Goal: Information Seeking & Learning: Learn about a topic

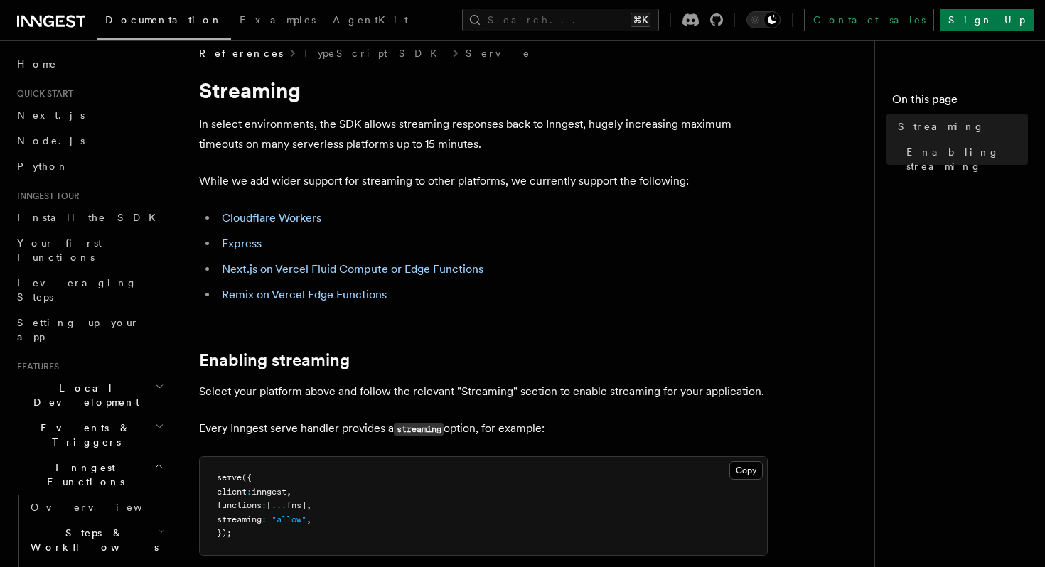
scroll to position [11, 0]
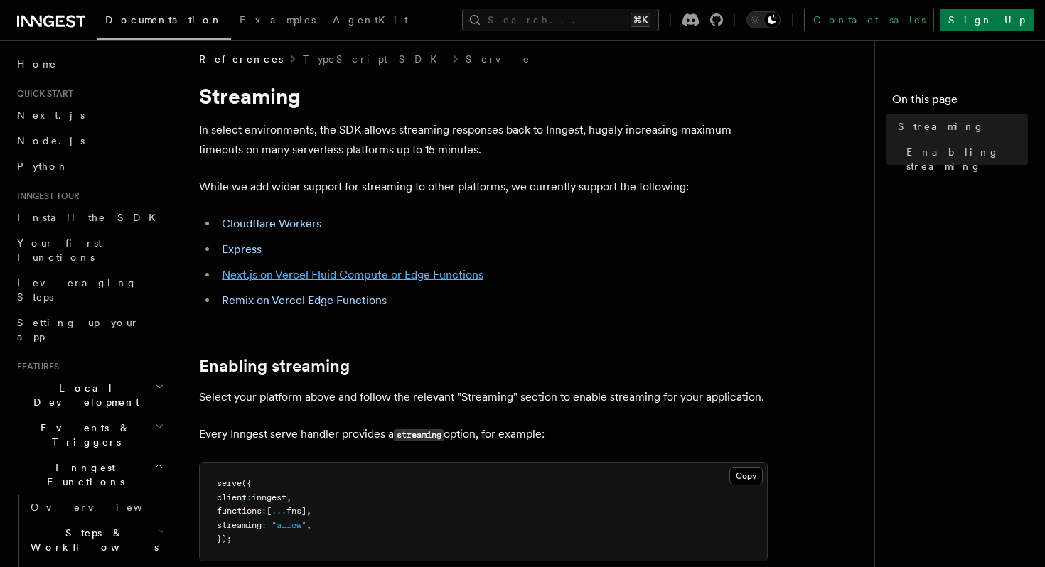
click at [307, 275] on link "Next.js on Vercel Fluid Compute or Edge Functions" at bounding box center [353, 275] width 262 height 14
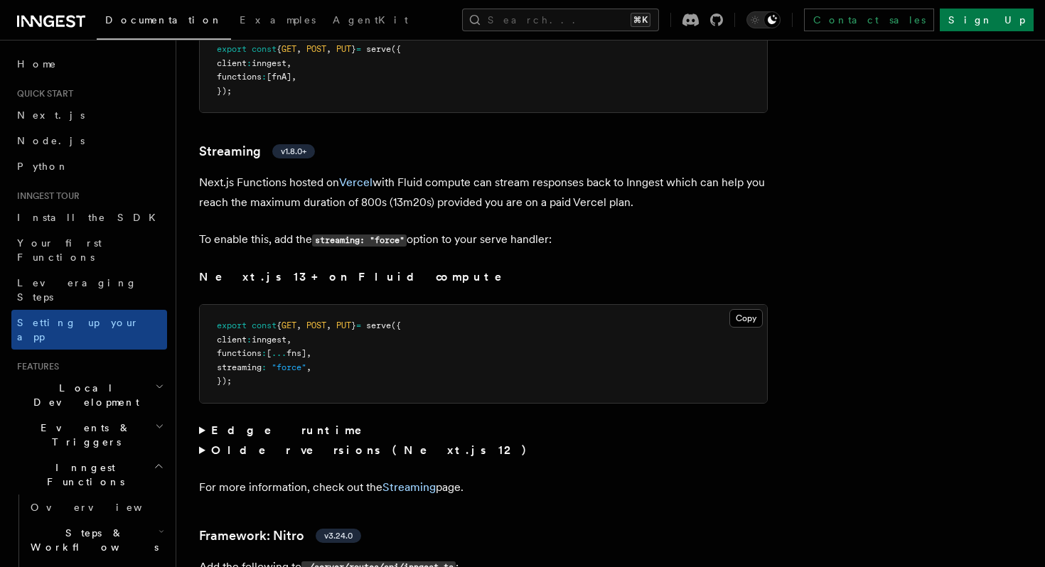
scroll to position [9521, 0]
click at [425, 482] on link "Streaming" at bounding box center [409, 489] width 53 height 14
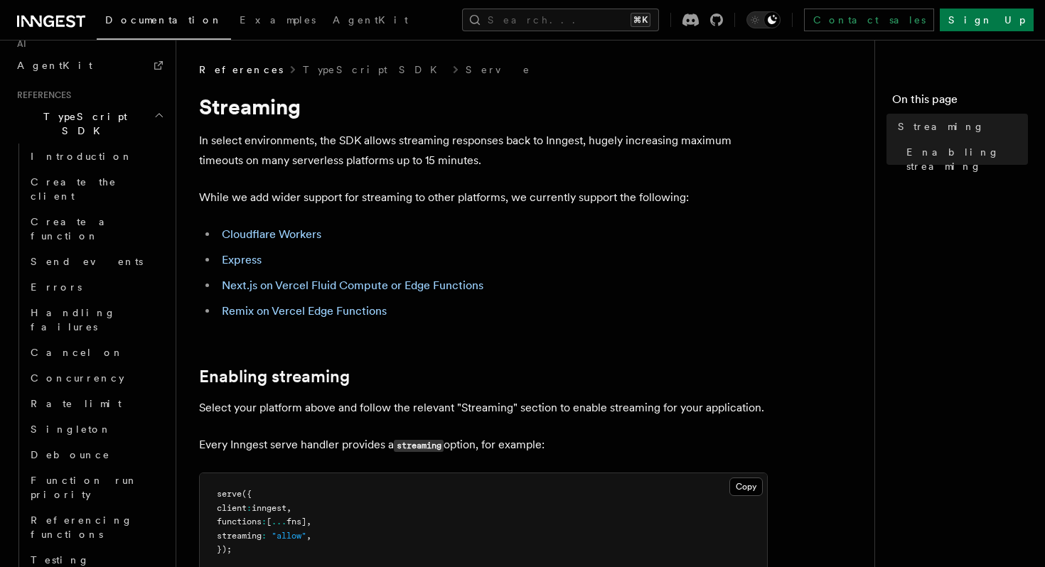
scroll to position [801, 0]
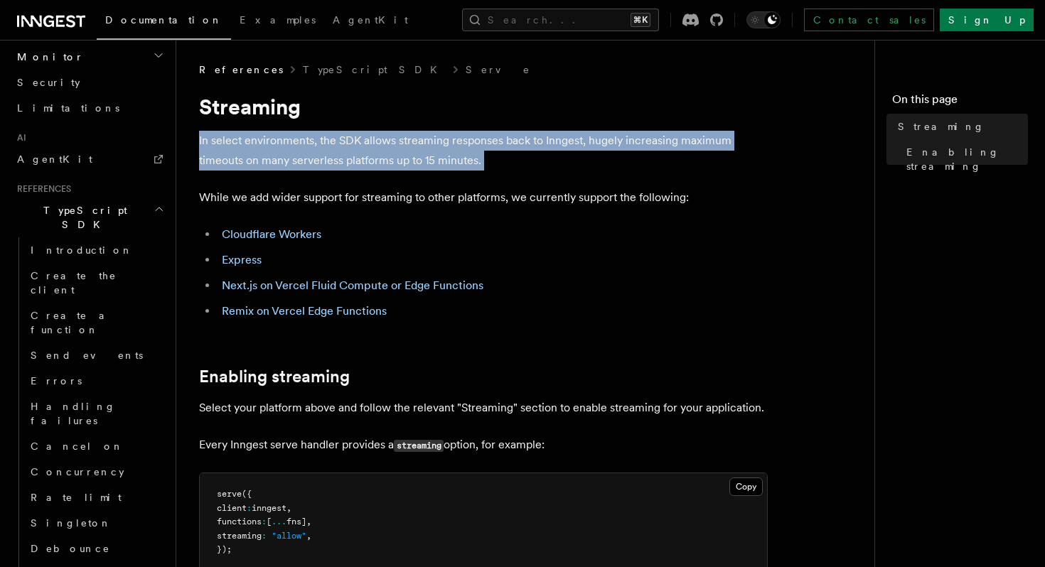
drag, startPoint x: 198, startPoint y: 142, endPoint x: 372, endPoint y: 184, distance: 179.2
click at [375, 183] on div "References TypeScript SDK Serve Streaming In select environments, the SDK allow…" at bounding box center [553, 562] width 755 height 1124
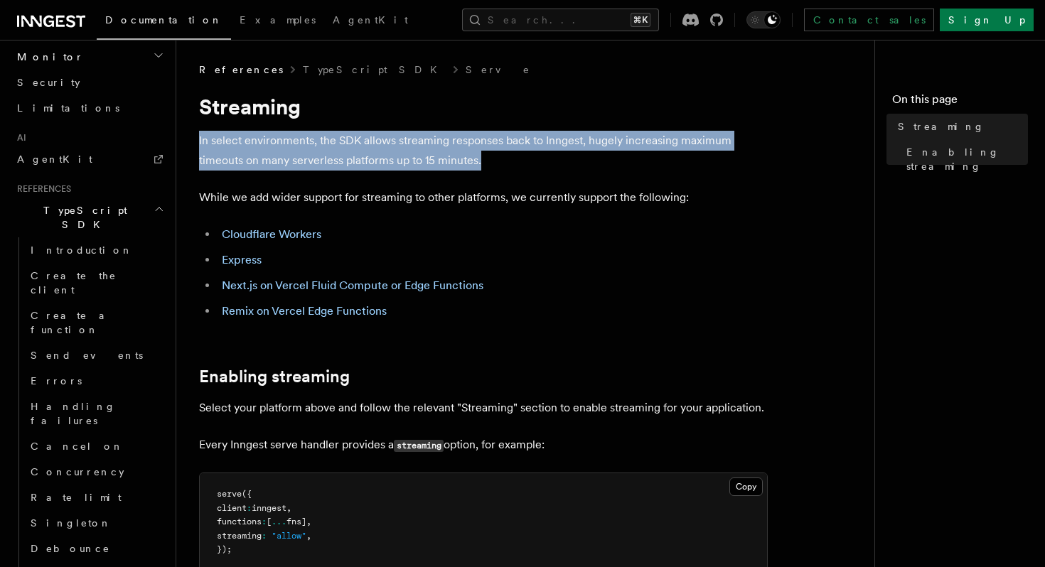
drag, startPoint x: 196, startPoint y: 139, endPoint x: 489, endPoint y: 165, distance: 294.1
click at [488, 164] on div "References TypeScript SDK Serve Streaming In select environments, the SDK allow…" at bounding box center [553, 562] width 755 height 1124
copy p "In select environments, the SDK allows streaming responses back to Inngest, hug…"
click at [332, 283] on link "Next.js on Vercel Fluid Compute or Edge Functions" at bounding box center [353, 286] width 262 height 14
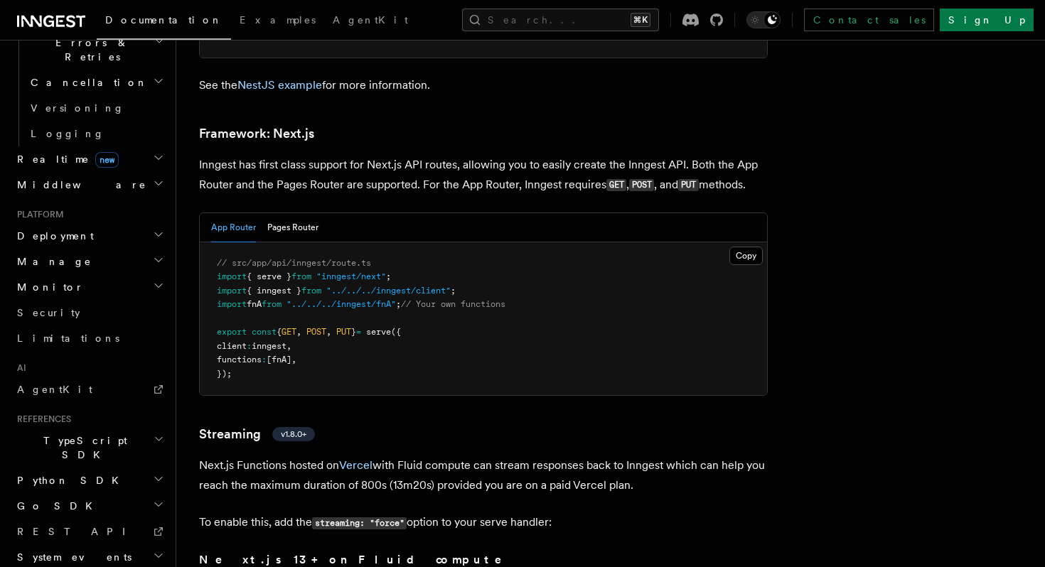
scroll to position [9241, 0]
drag, startPoint x: 197, startPoint y: 404, endPoint x: 641, endPoint y: 416, distance: 444.6
copy p "Next.js Functions hosted on Vercel with Fluid compute can stream responses back…"
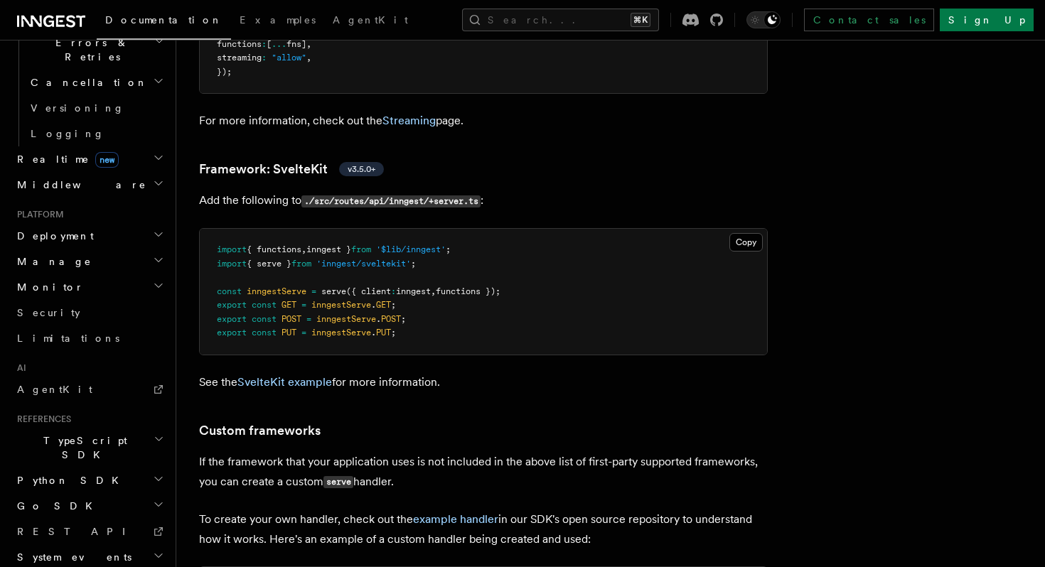
scroll to position [11732, 0]
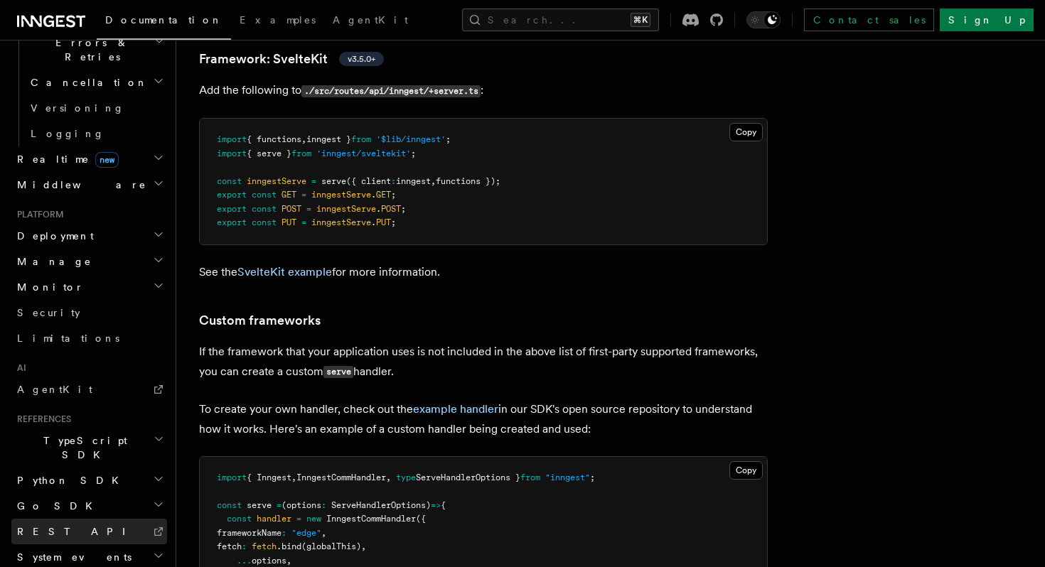
click at [61, 519] on link "REST API" at bounding box center [89, 532] width 156 height 26
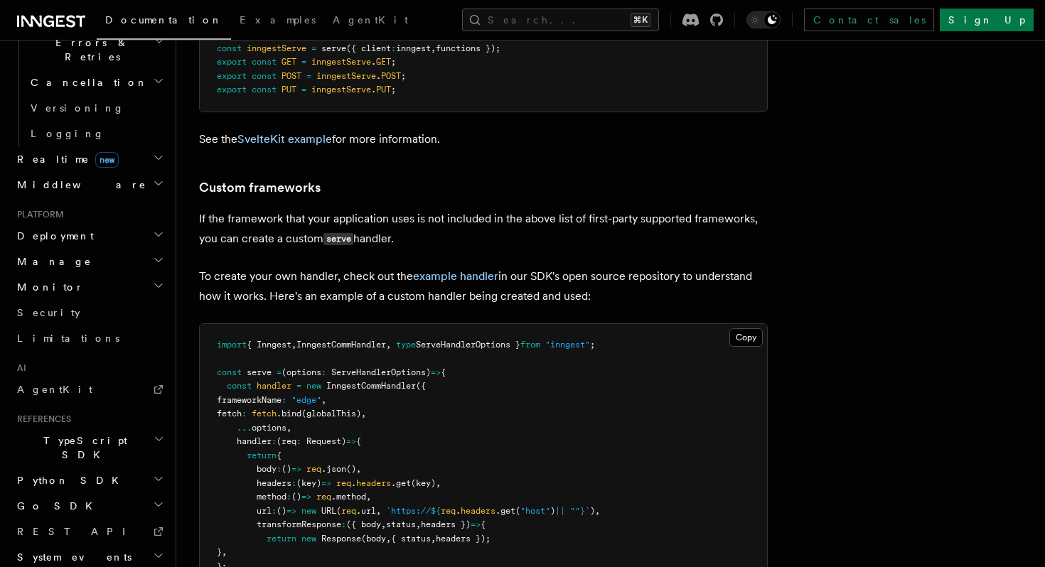
scroll to position [11893, 0]
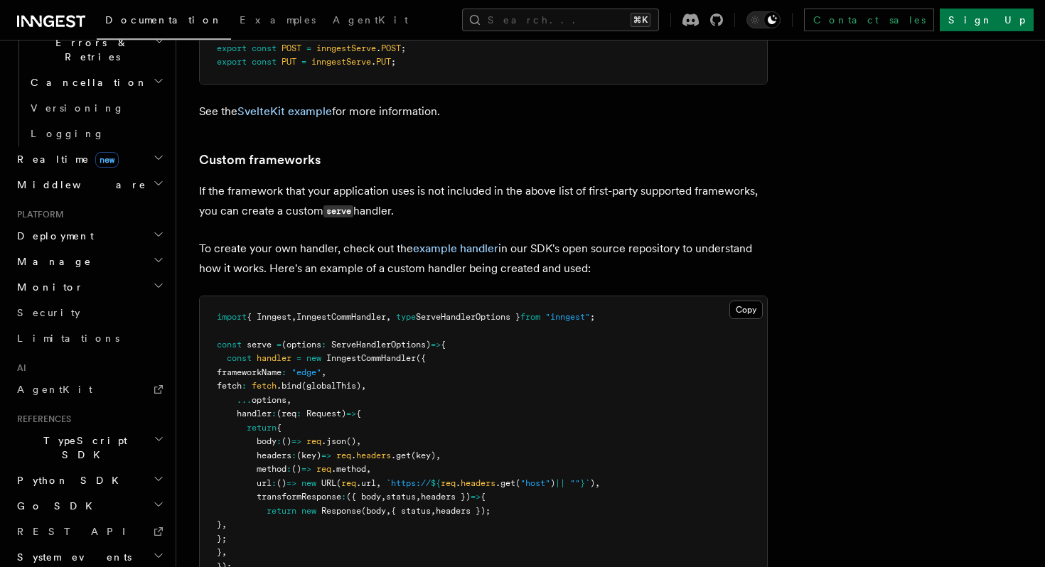
click at [137, 428] on h2 "TypeScript SDK" at bounding box center [89, 448] width 156 height 40
click at [67, 501] on span "Create the client" at bounding box center [74, 514] width 86 height 26
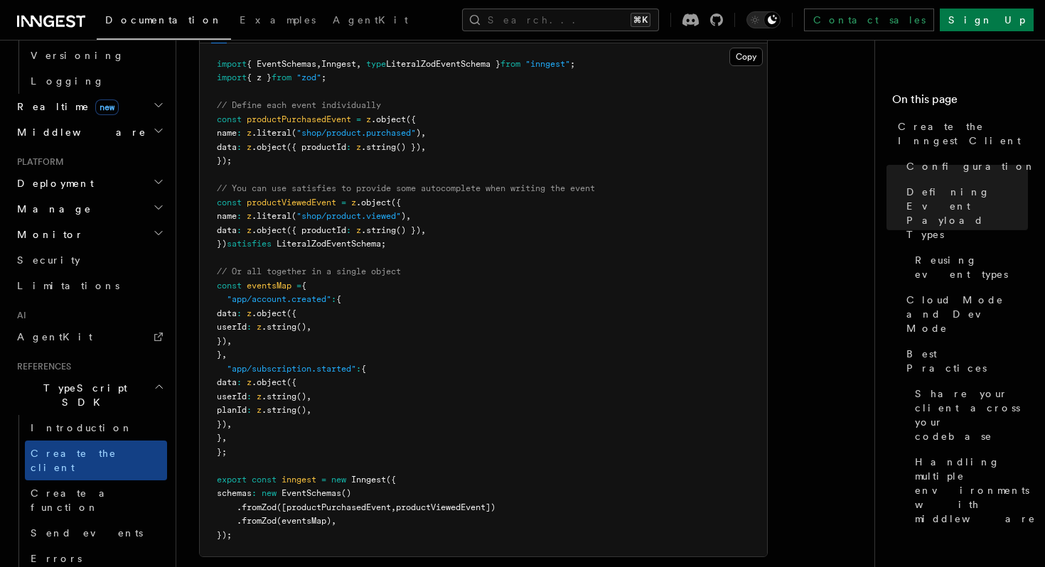
scroll to position [1539, 0]
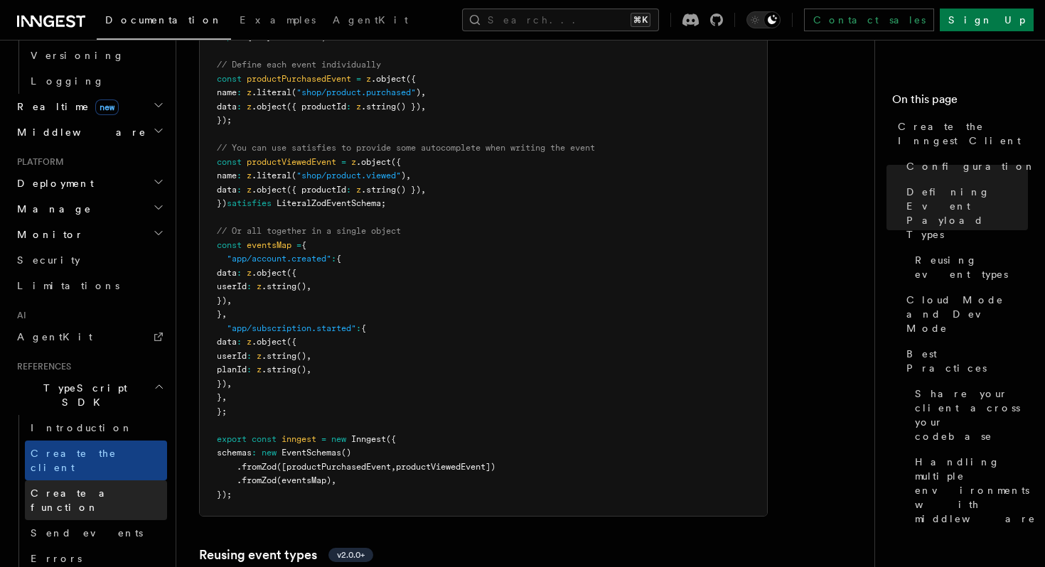
click at [139, 481] on link "Create a function" at bounding box center [96, 501] width 142 height 40
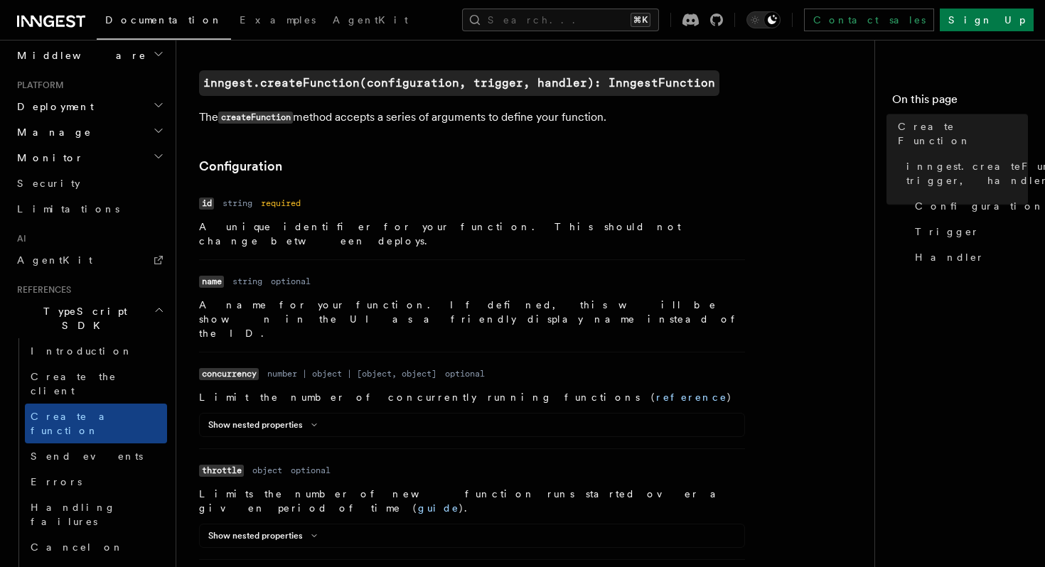
scroll to position [378, 0]
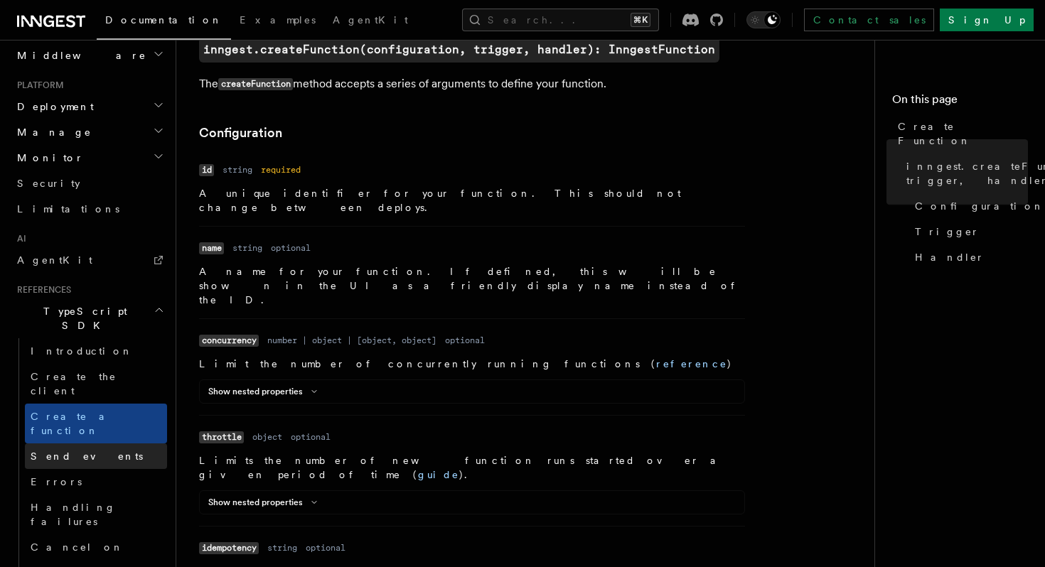
click at [144, 444] on link "Send events" at bounding box center [96, 457] width 142 height 26
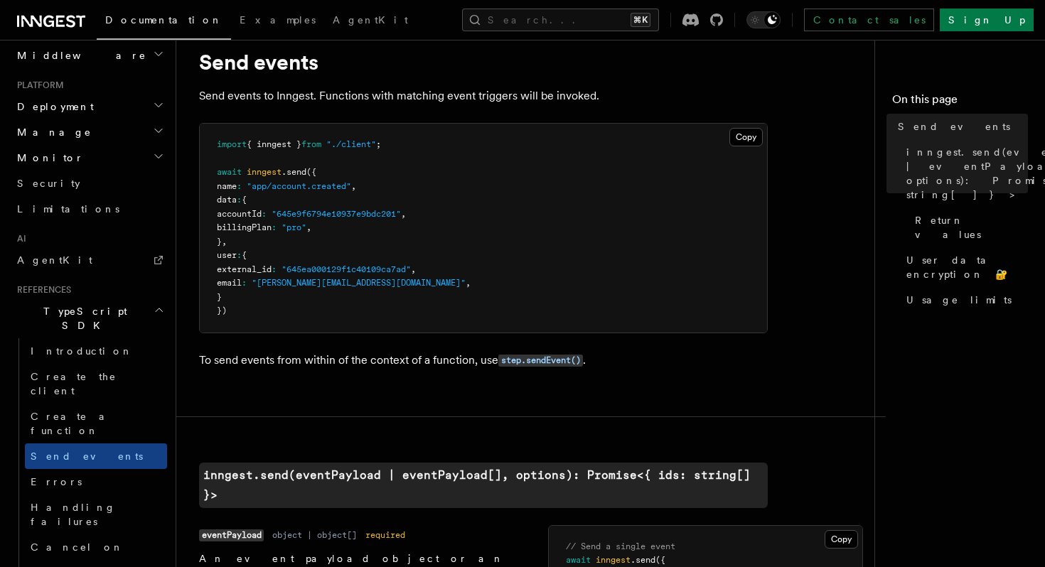
scroll to position [51, 0]
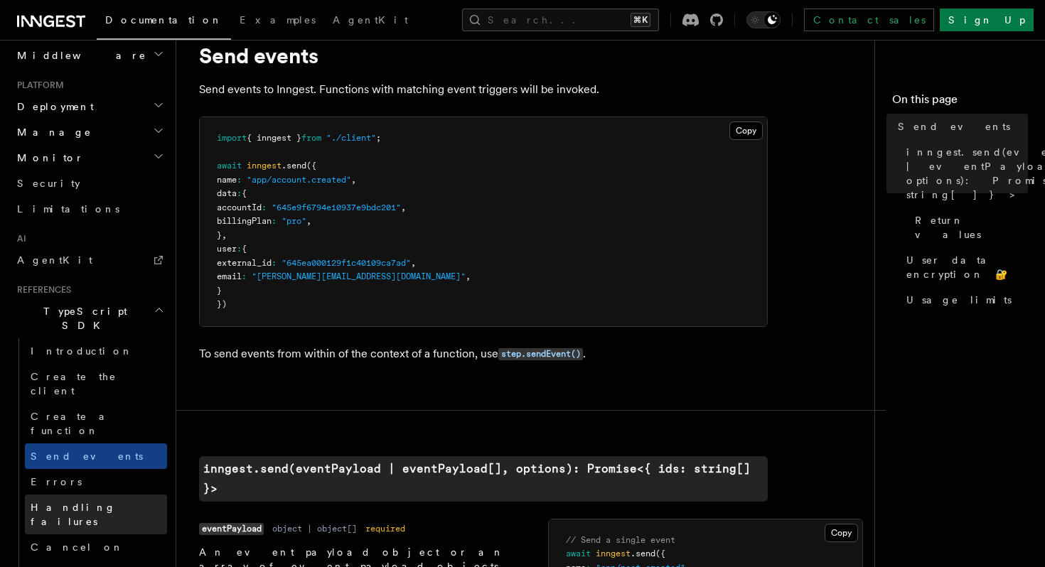
click at [126, 495] on link "Handling failures" at bounding box center [96, 515] width 142 height 40
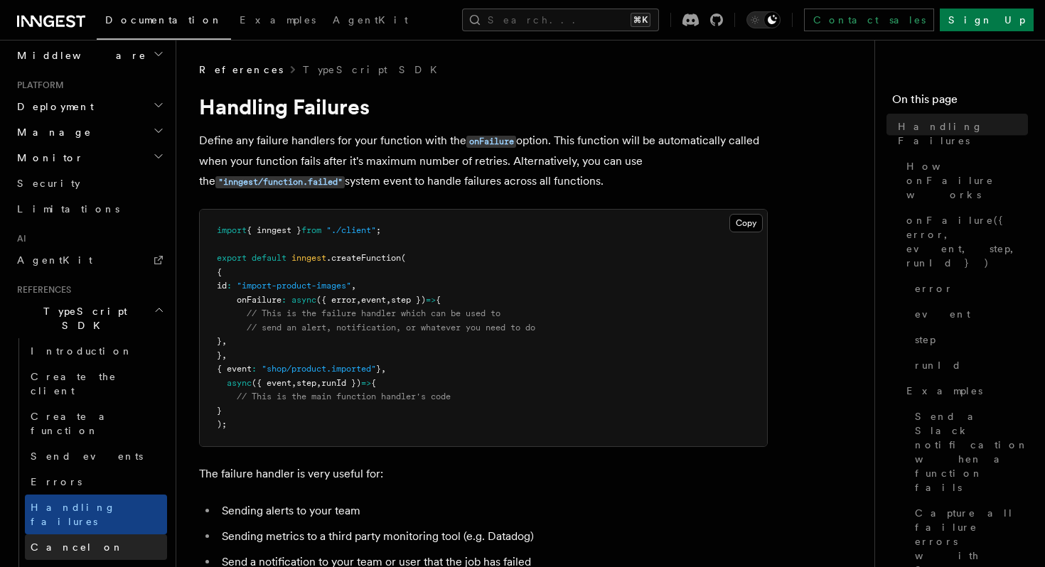
click at [119, 535] on link "Cancel on" at bounding box center [96, 548] width 142 height 26
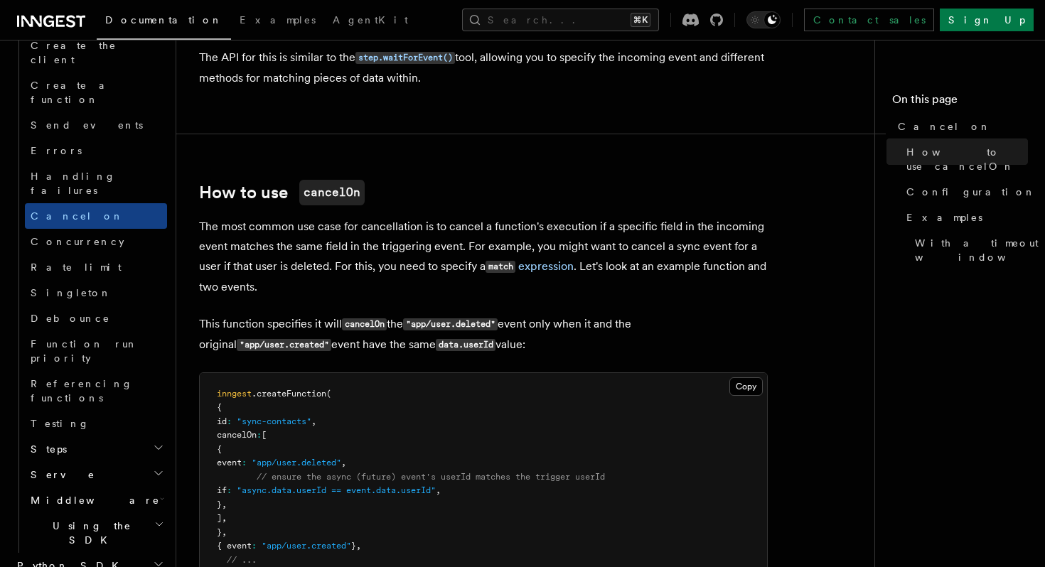
scroll to position [365, 0]
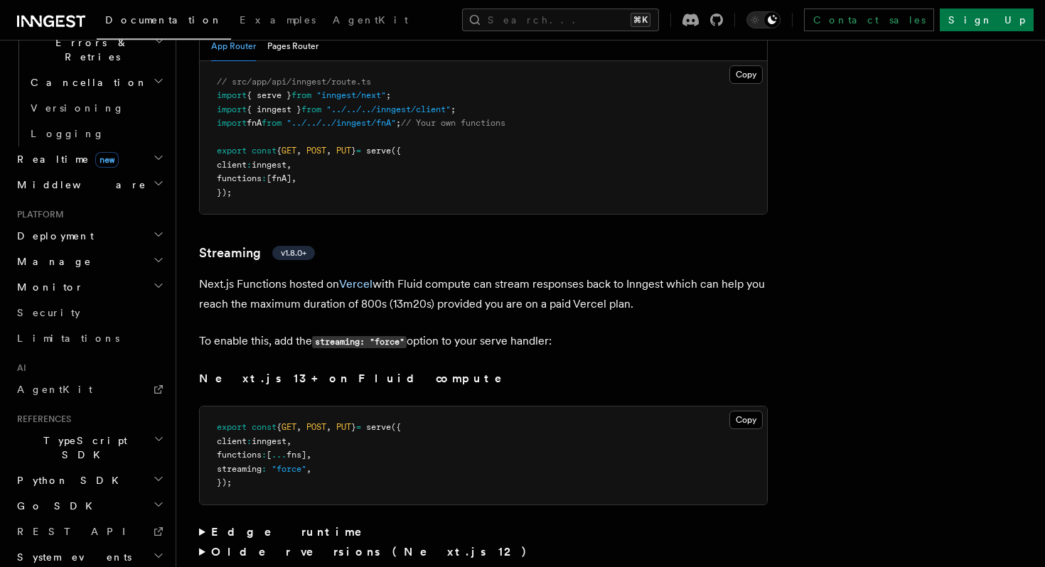
scroll to position [9340, 0]
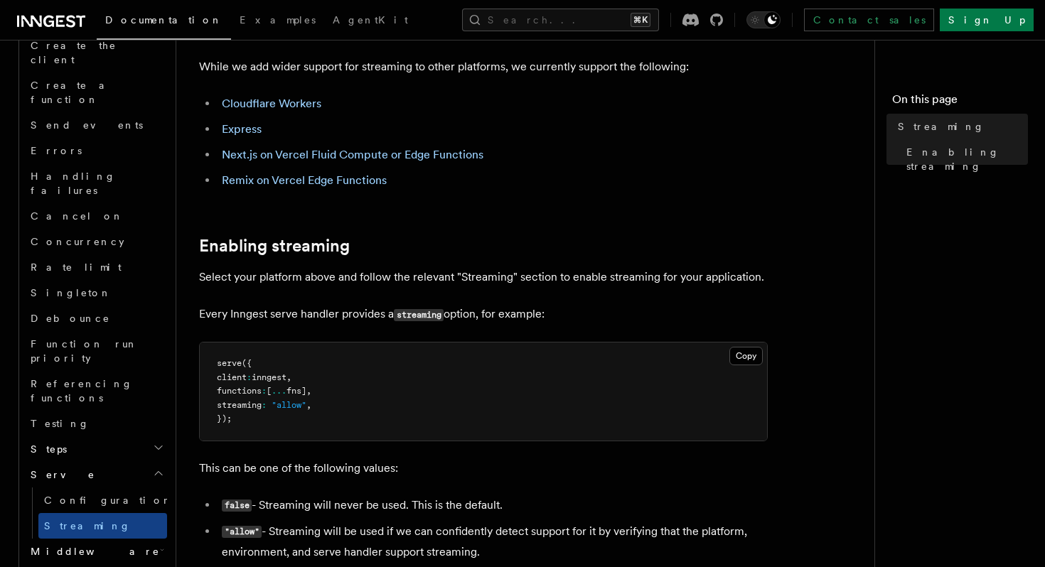
scroll to position [68, 0]
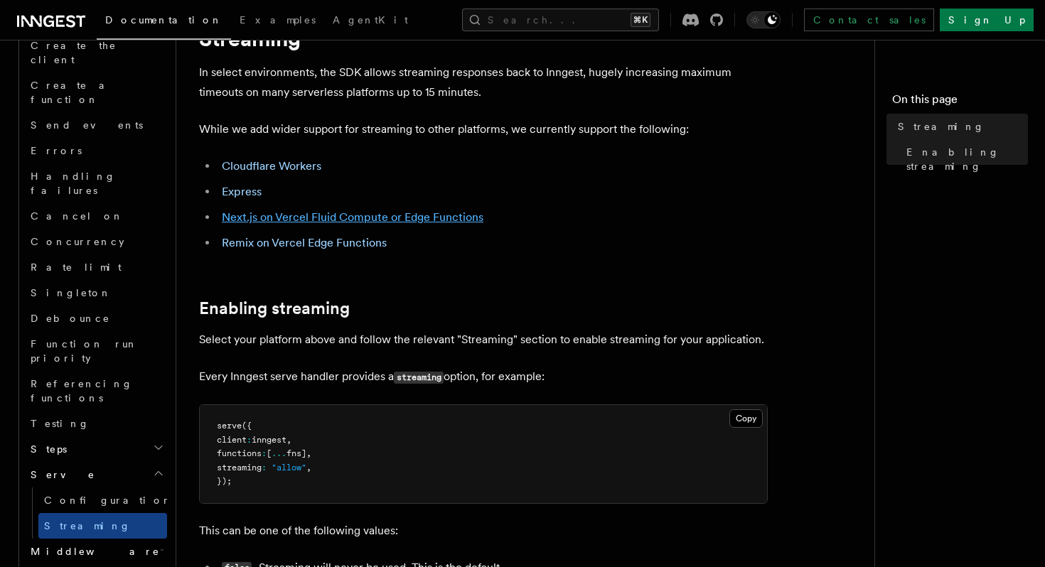
click at [283, 215] on link "Next.js on Vercel Fluid Compute or Edge Functions" at bounding box center [353, 217] width 262 height 14
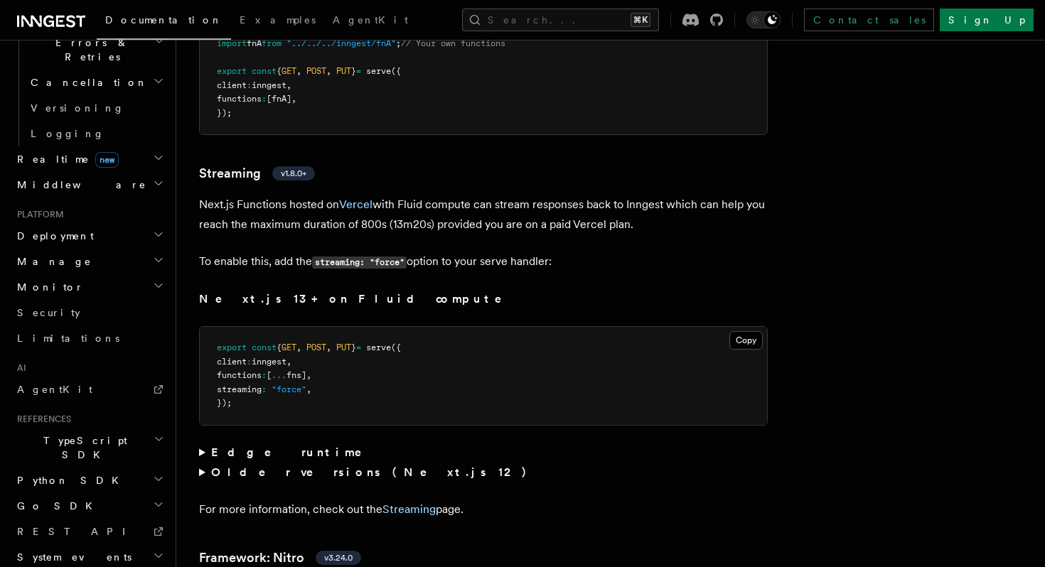
scroll to position [9504, 0]
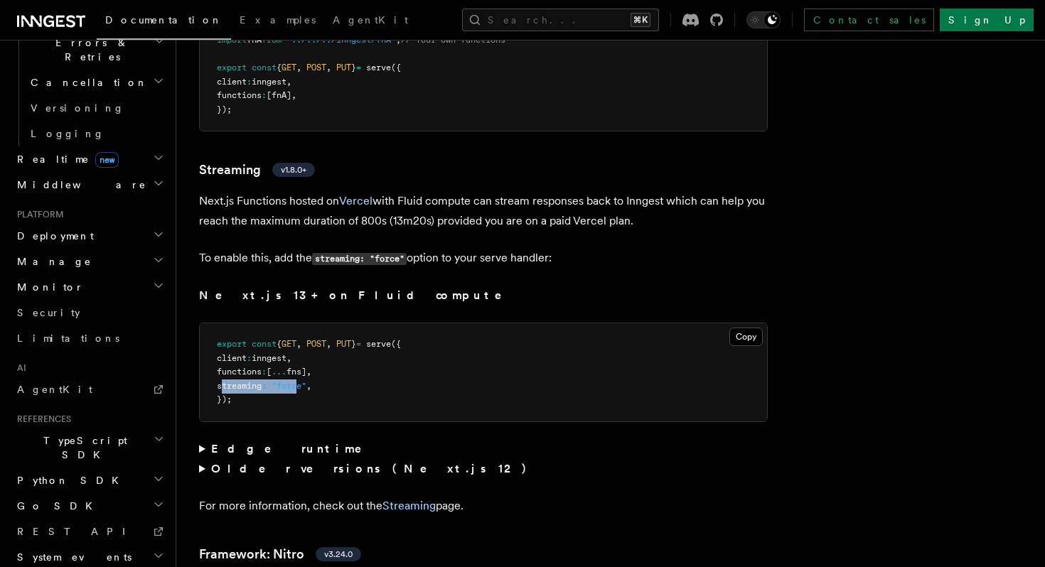
drag, startPoint x: 223, startPoint y: 319, endPoint x: 309, endPoint y: 317, distance: 86.1
click at [309, 324] on pre "export const { GET , POST , PUT } = serve ({ client : inngest , functions : [ .…" at bounding box center [483, 373] width 567 height 98
click at [224, 442] on strong "Edge runtime" at bounding box center [296, 449] width 171 height 14
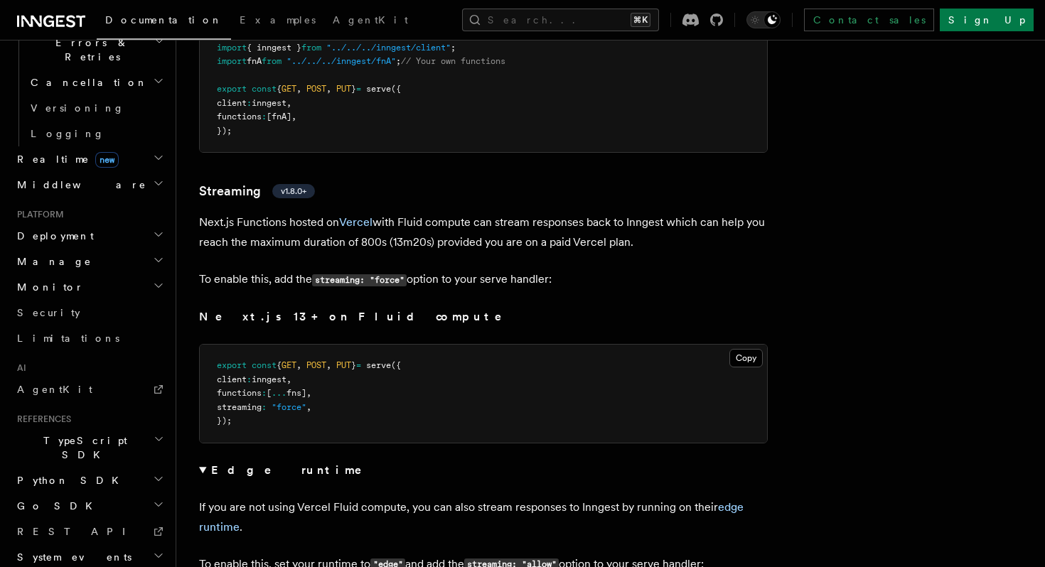
scroll to position [9487, 0]
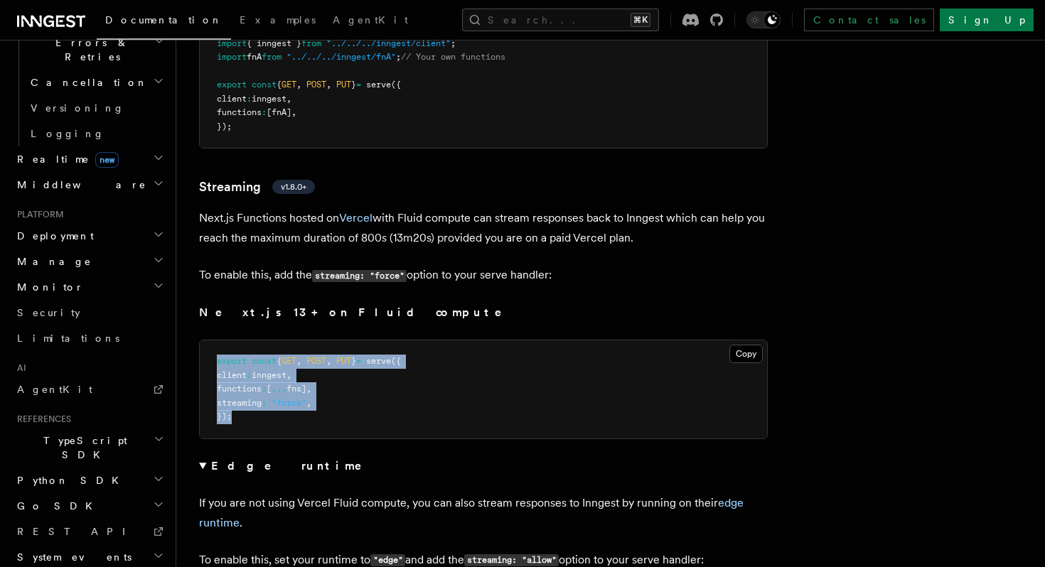
drag, startPoint x: 217, startPoint y: 302, endPoint x: 257, endPoint y: 355, distance: 66.0
click at [257, 355] on pre "export const { GET , POST , PUT } = serve ({ client : inngest , functions : [ .…" at bounding box center [483, 390] width 567 height 98
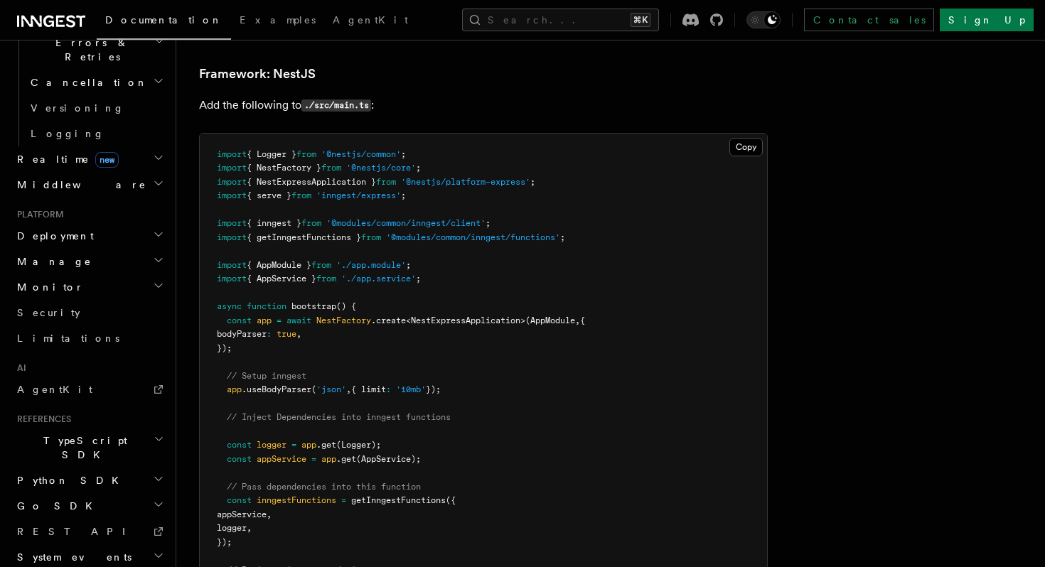
scroll to position [8517, 0]
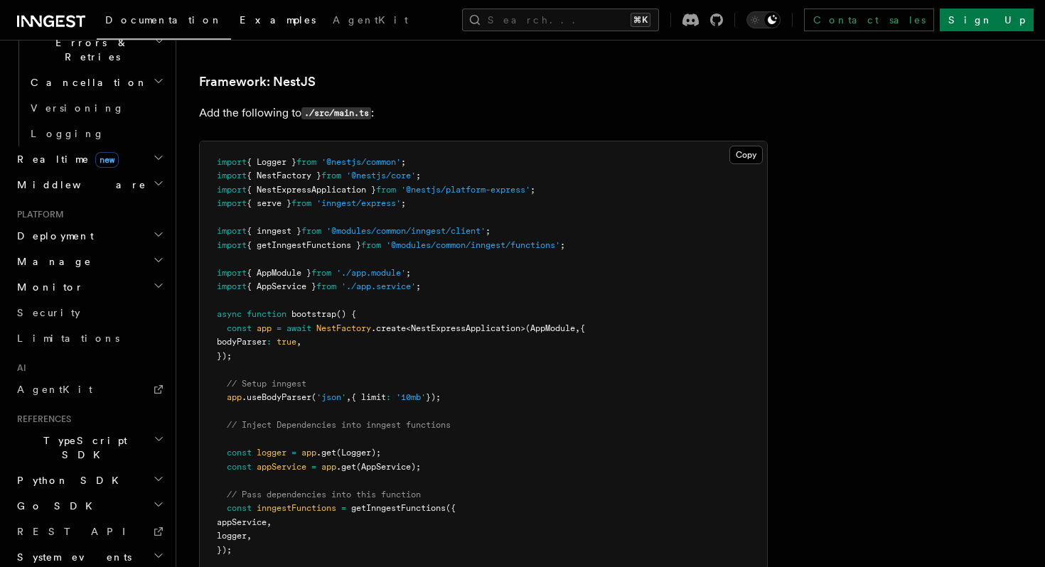
click at [240, 20] on span "Examples" at bounding box center [278, 19] width 76 height 11
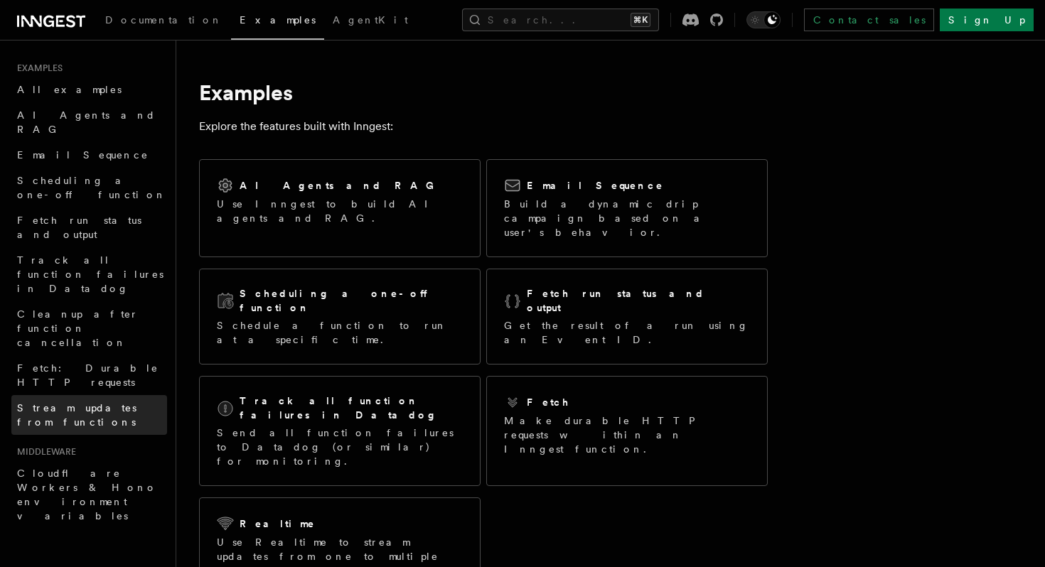
click at [116, 402] on span "Stream updates from functions" at bounding box center [76, 415] width 119 height 26
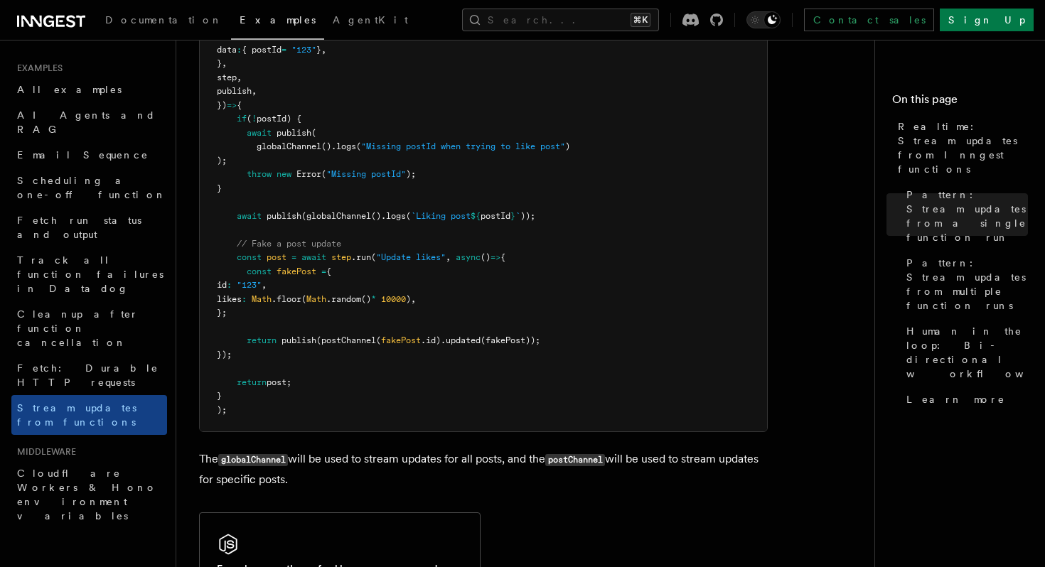
scroll to position [2285, 0]
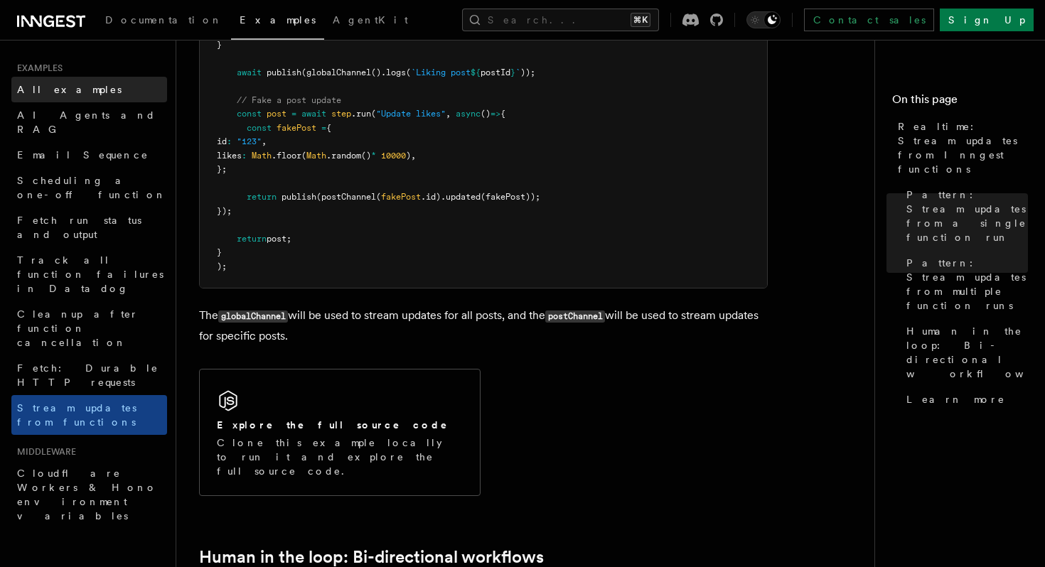
click at [84, 91] on link "All examples" at bounding box center [89, 90] width 156 height 26
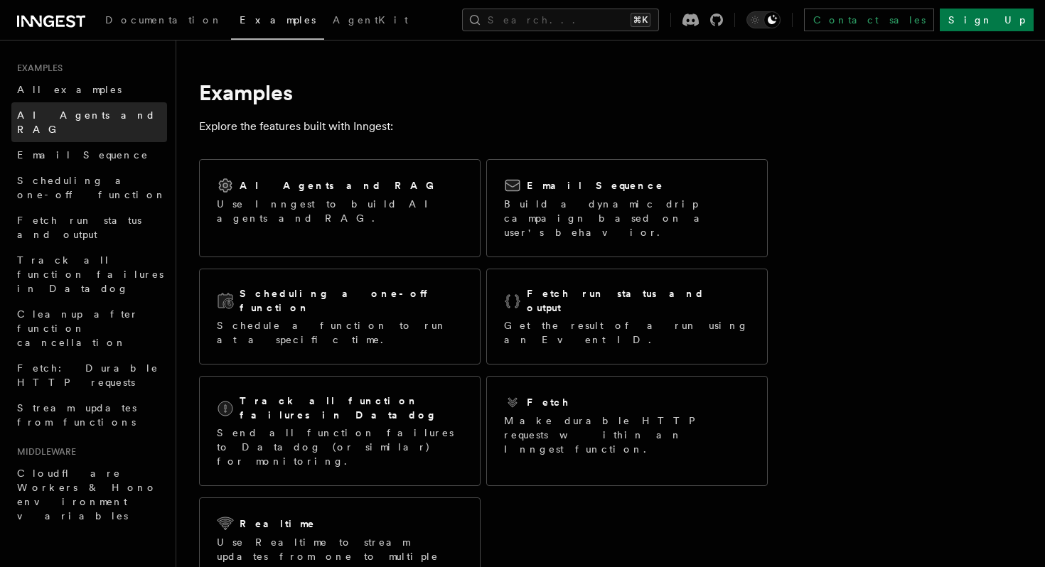
click at [83, 111] on span "AI Agents and RAG" at bounding box center [86, 123] width 139 height 26
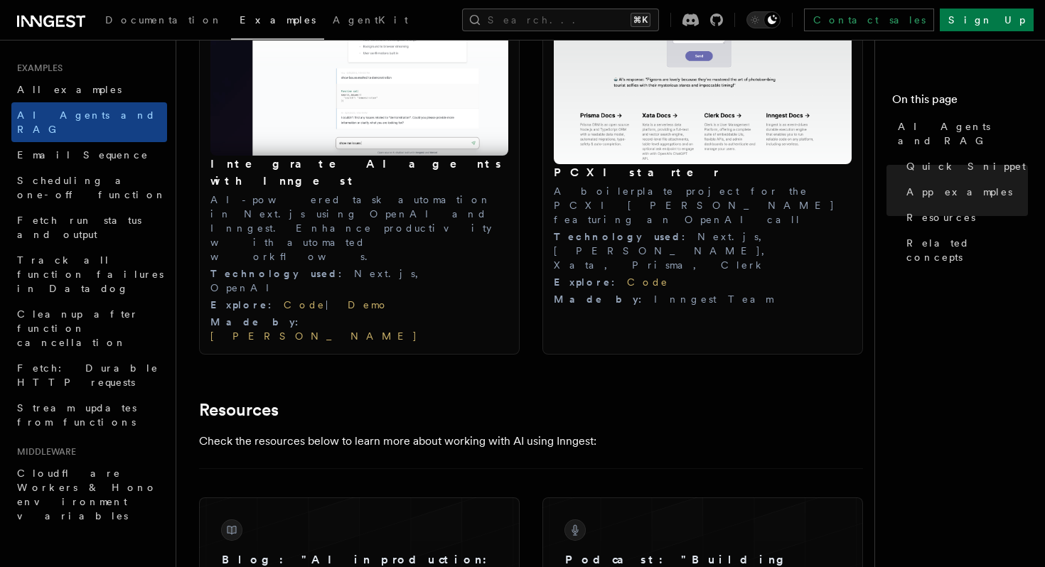
scroll to position [1778, 0]
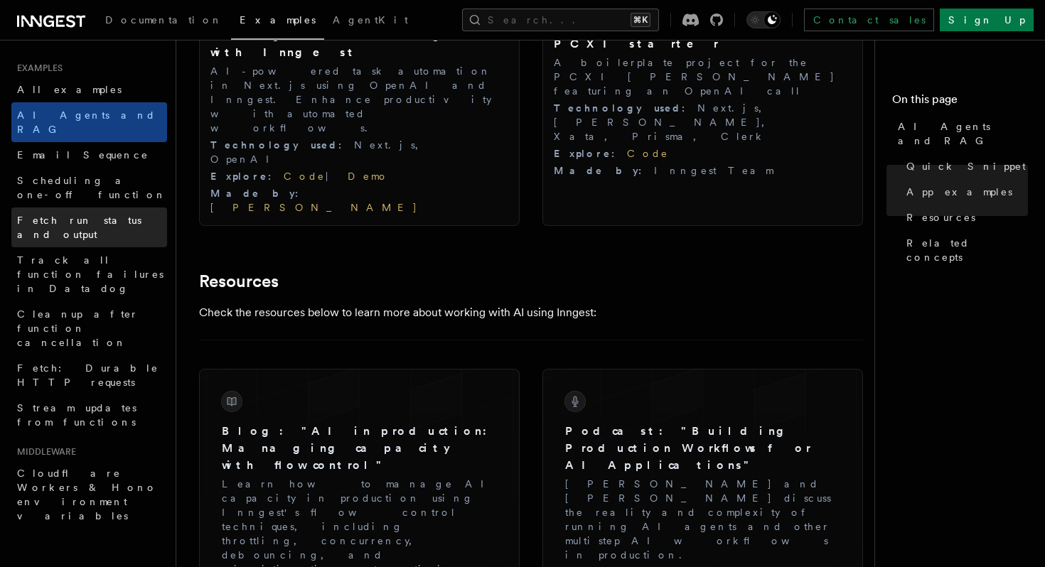
click at [119, 208] on link "Fetch run status and output" at bounding box center [89, 228] width 156 height 40
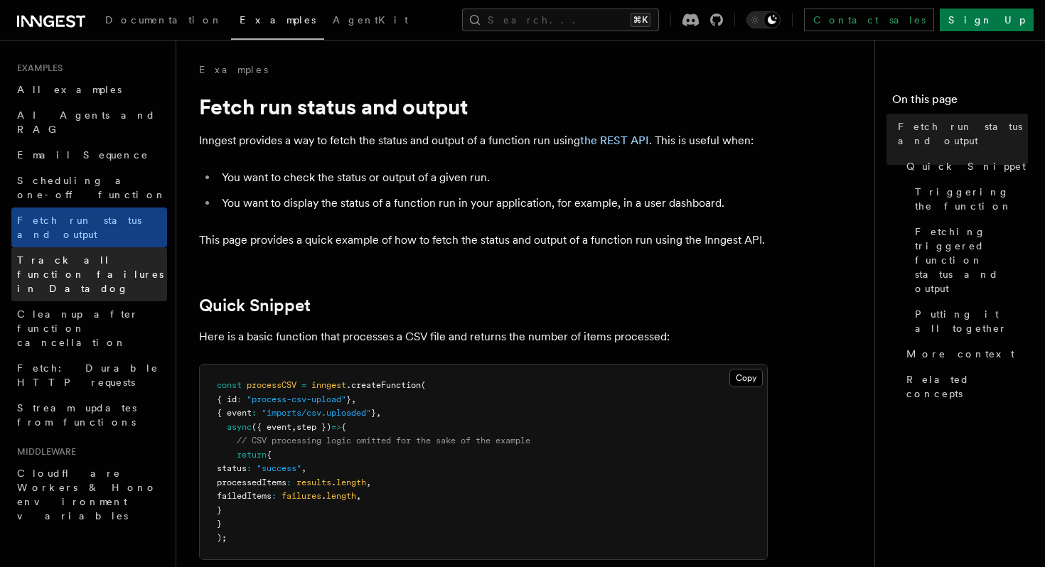
click at [112, 255] on span "Track all function failures in Datadog" at bounding box center [90, 275] width 146 height 40
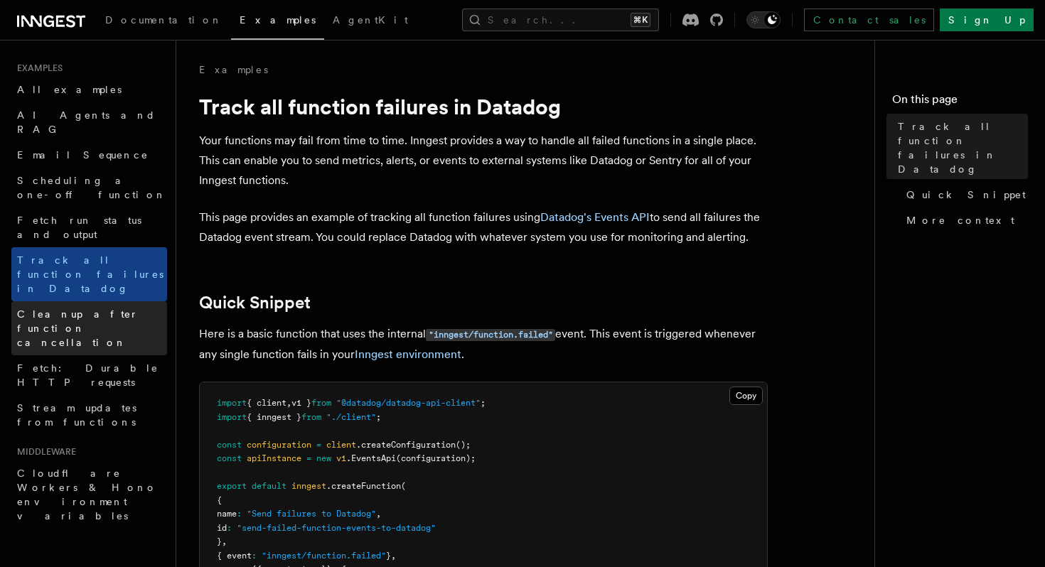
click at [108, 309] on span "Cleanup after function cancellation" at bounding box center [78, 329] width 122 height 40
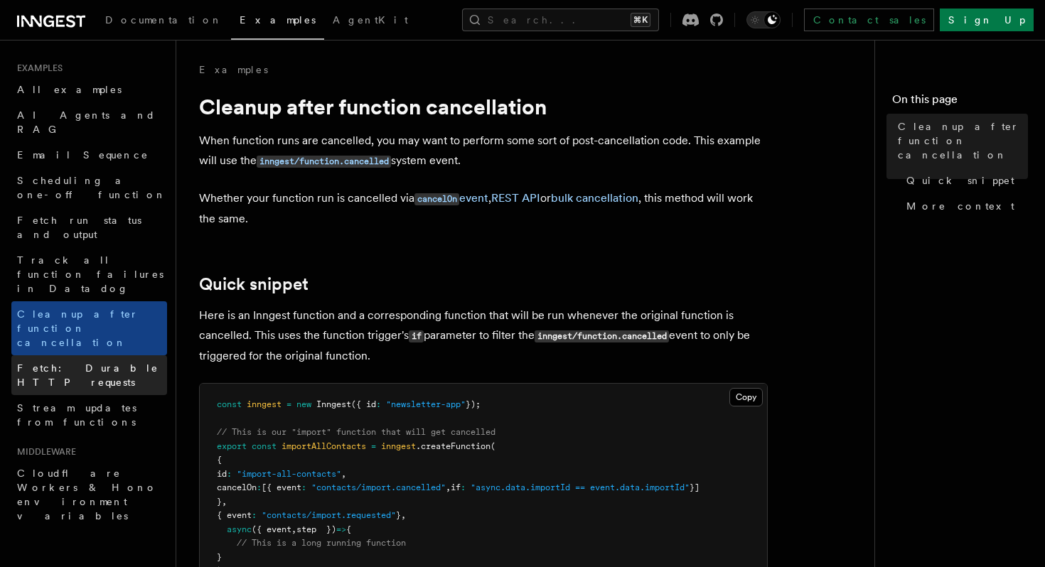
click at [108, 363] on span "Fetch: Durable HTTP requests" at bounding box center [88, 376] width 142 height 26
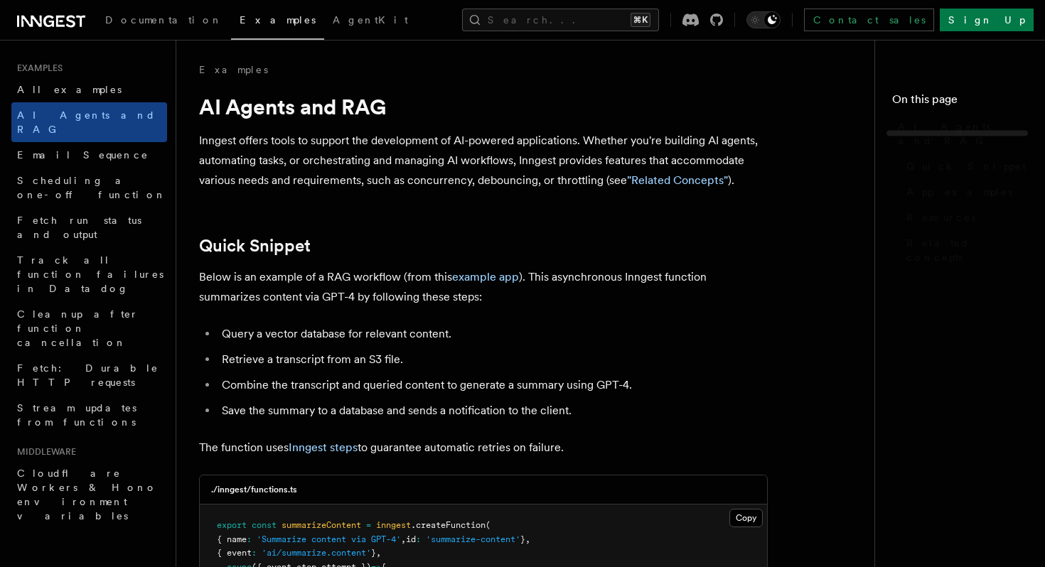
scroll to position [1965, 0]
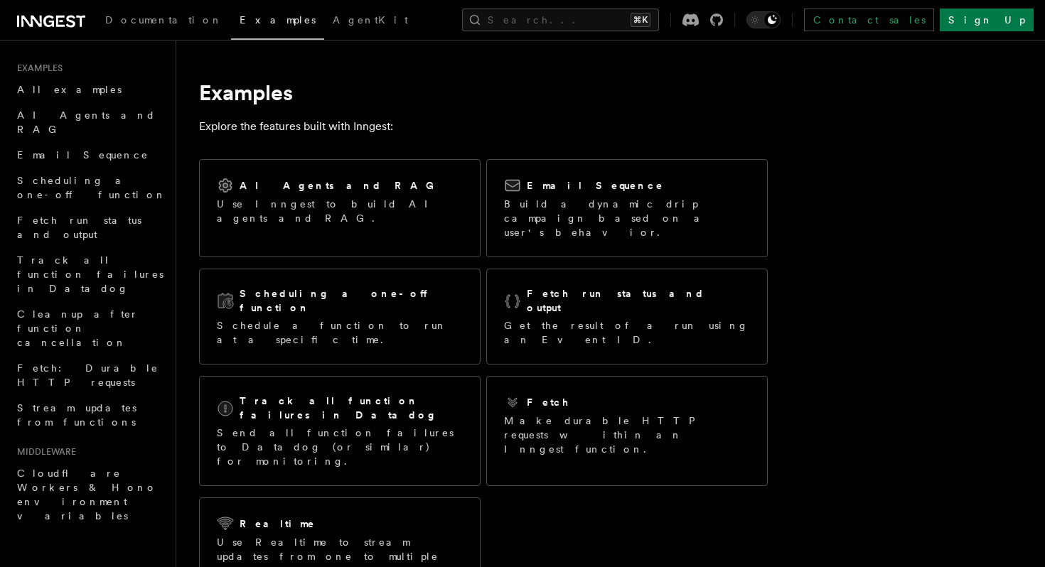
scroll to position [2285, 0]
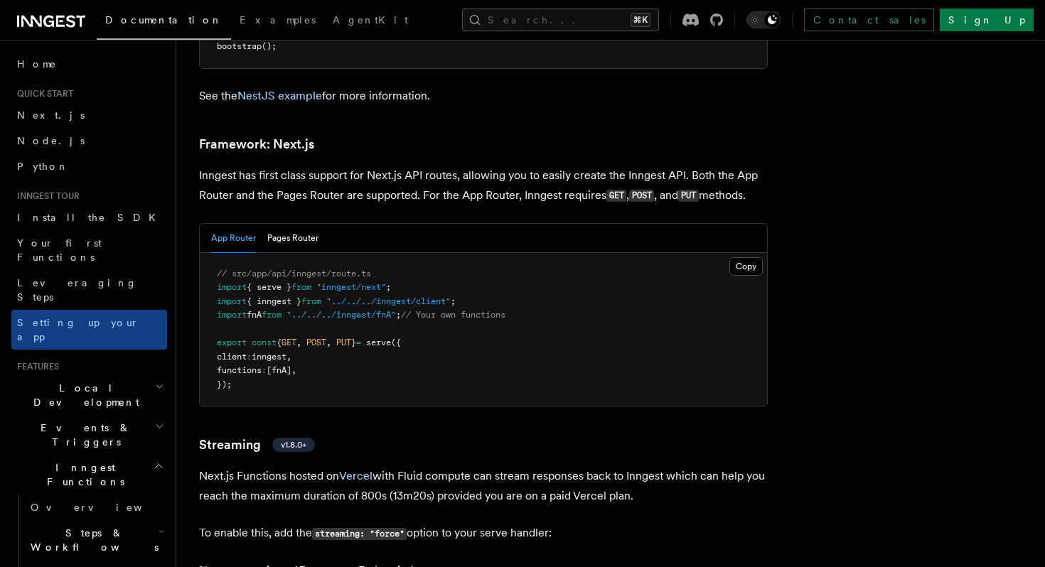
scroll to position [9231, 0]
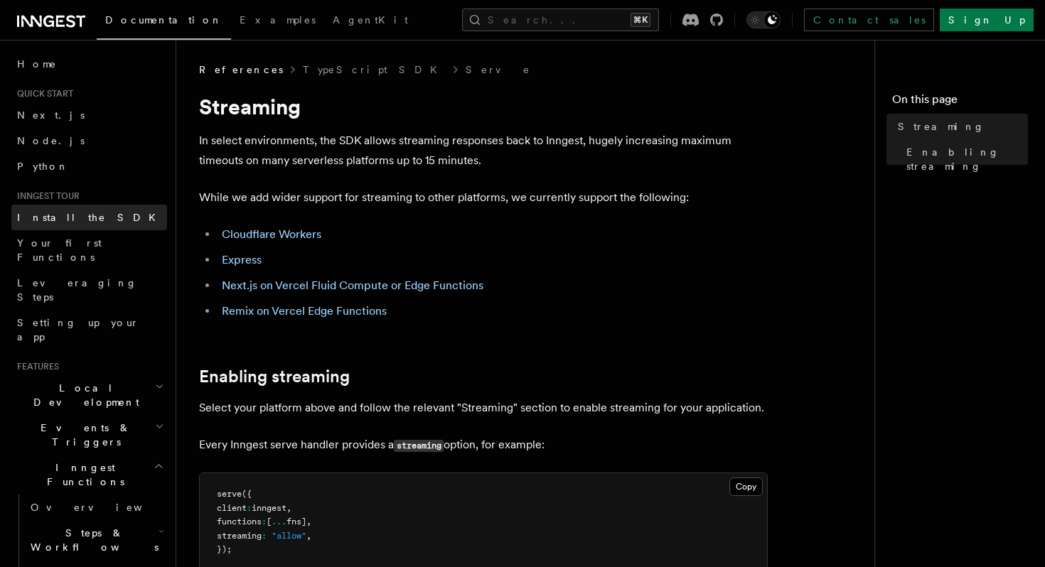
click at [82, 212] on link "Install the SDK" at bounding box center [89, 218] width 156 height 26
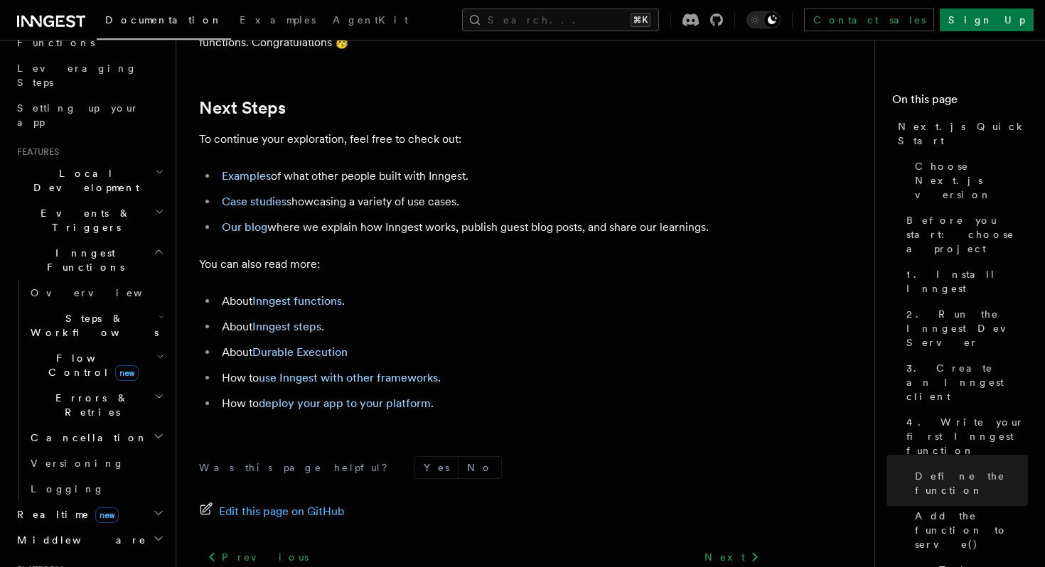
scroll to position [8866, 0]
click at [250, 236] on li "Our blog where we explain how Inngest works, publish guest blog posts, and shar…" at bounding box center [493, 226] width 550 height 20
click at [250, 233] on link "Our blog" at bounding box center [245, 226] width 46 height 14
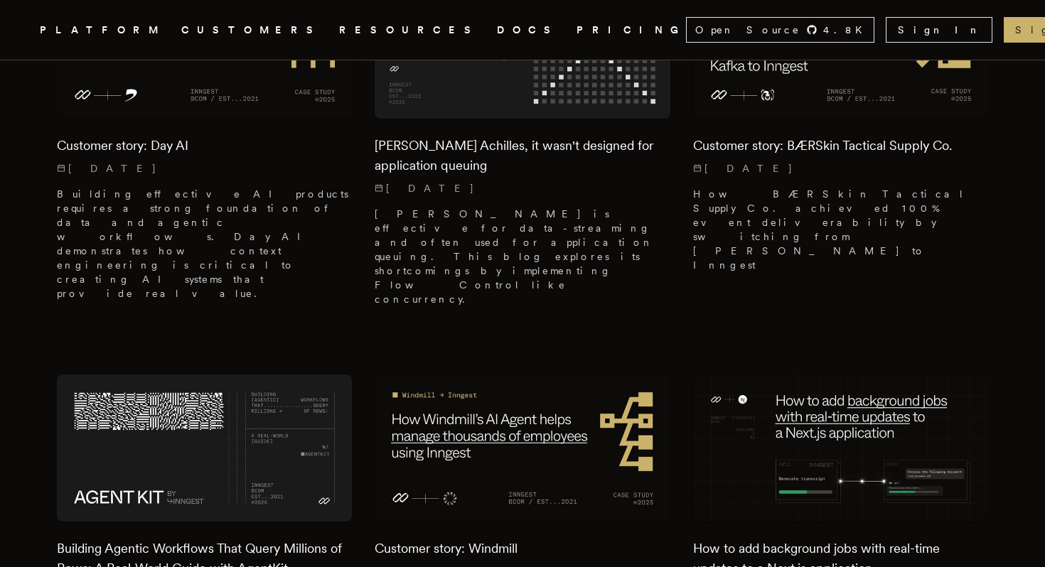
scroll to position [966, 0]
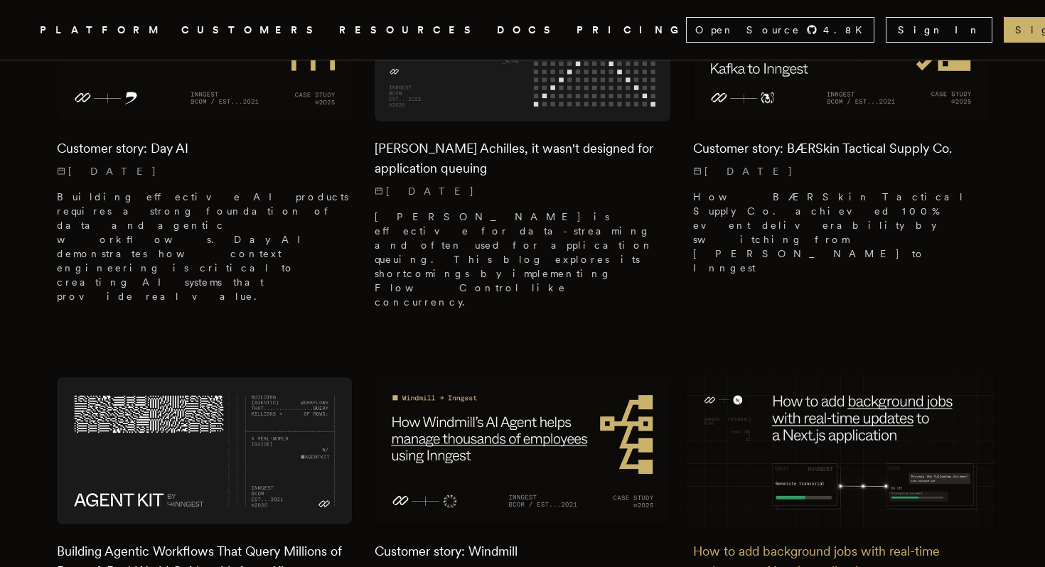
click at [744, 542] on h2 "How to add background jobs with real-time updates to a Next.js application" at bounding box center [840, 562] width 295 height 40
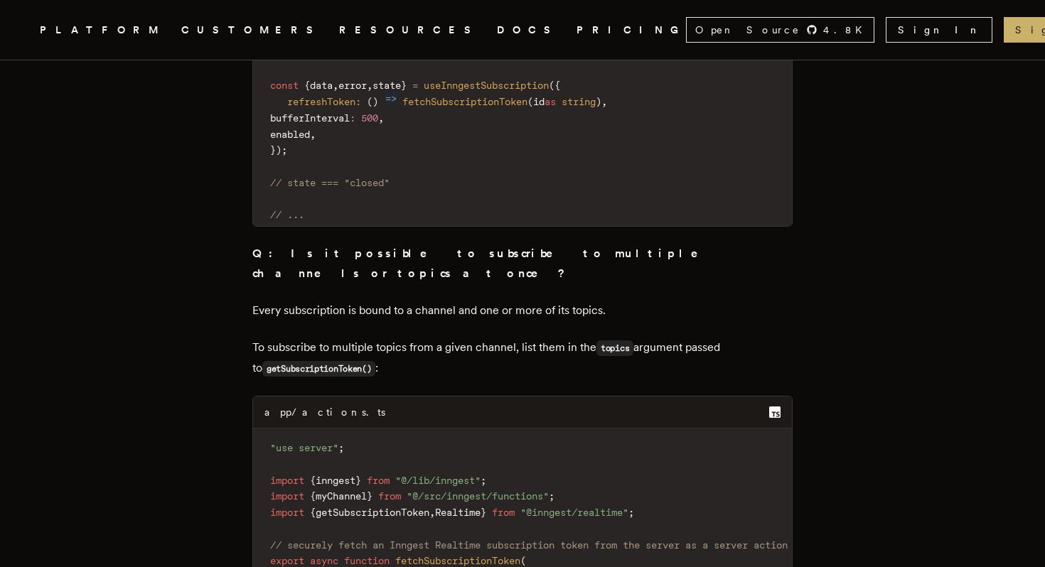
scroll to position [14547, 0]
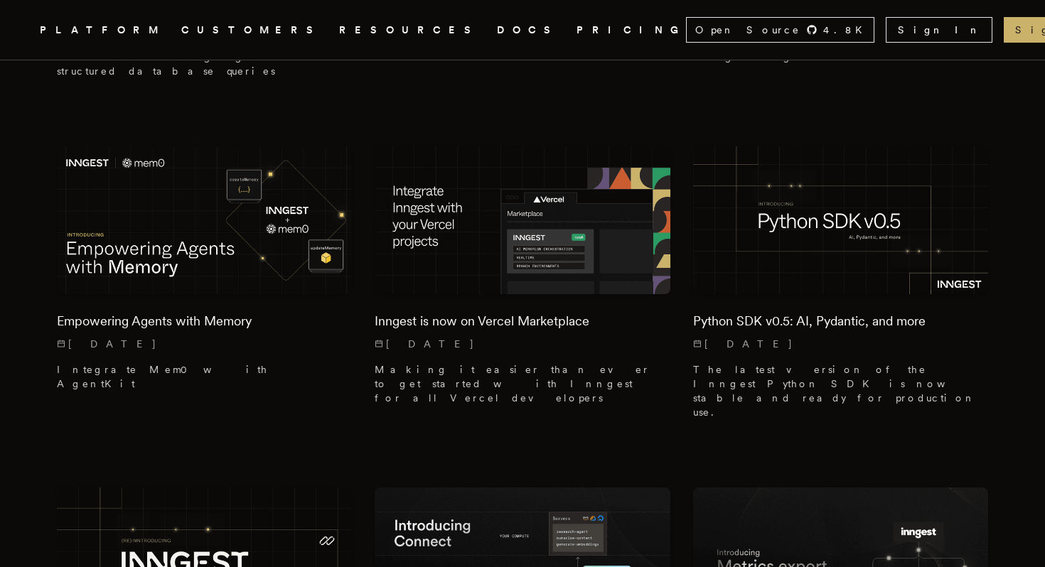
scroll to position [1670, 0]
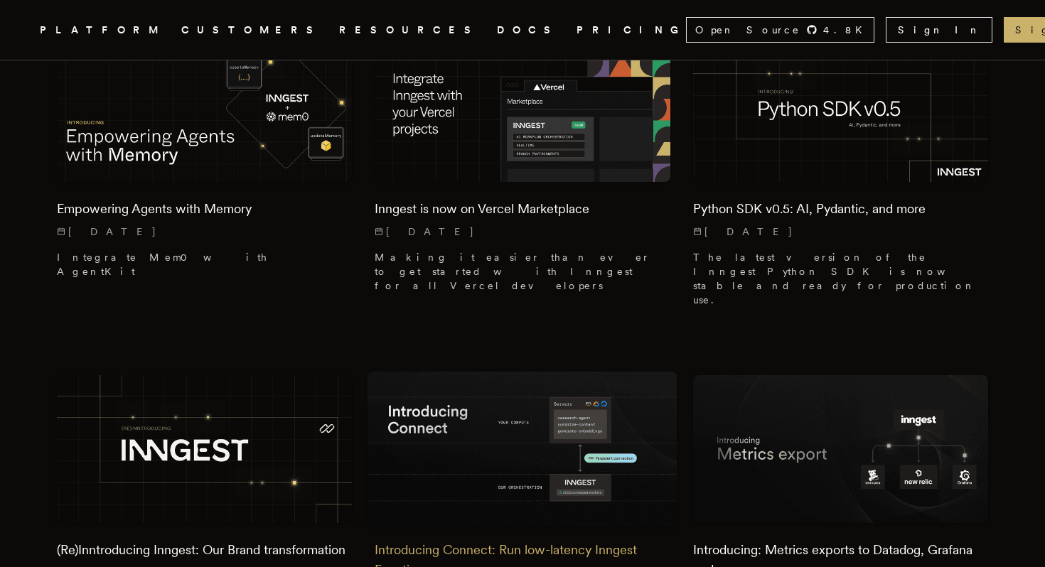
click at [396, 540] on h2 "Introducing Connect: Run low-latency Inngest Functions on servers" at bounding box center [522, 560] width 295 height 40
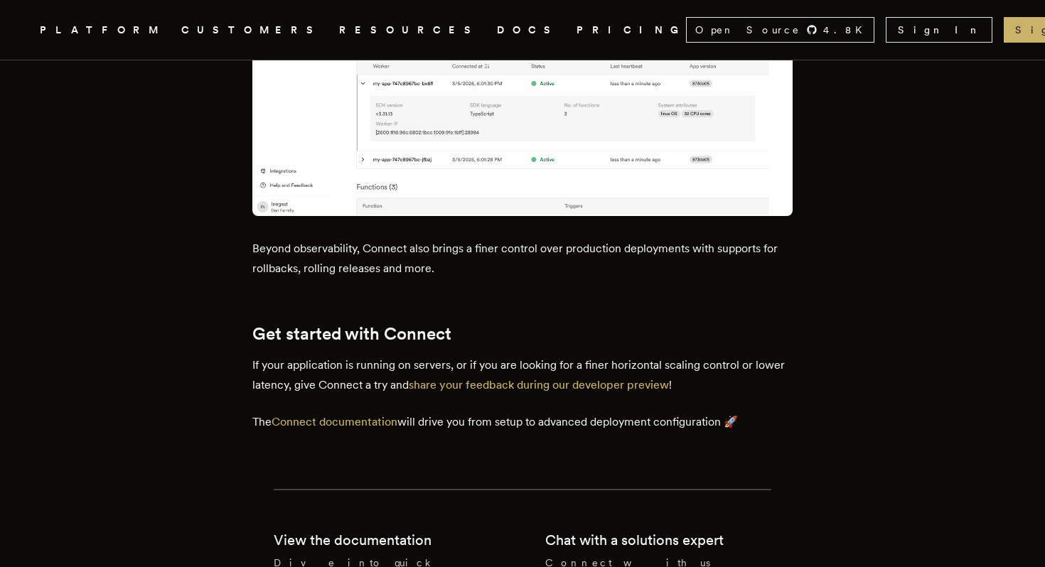
scroll to position [1881, 0]
click at [373, 416] on link "Connect documentation" at bounding box center [335, 423] width 126 height 14
click at [370, 416] on link "Connect documentation" at bounding box center [335, 423] width 126 height 14
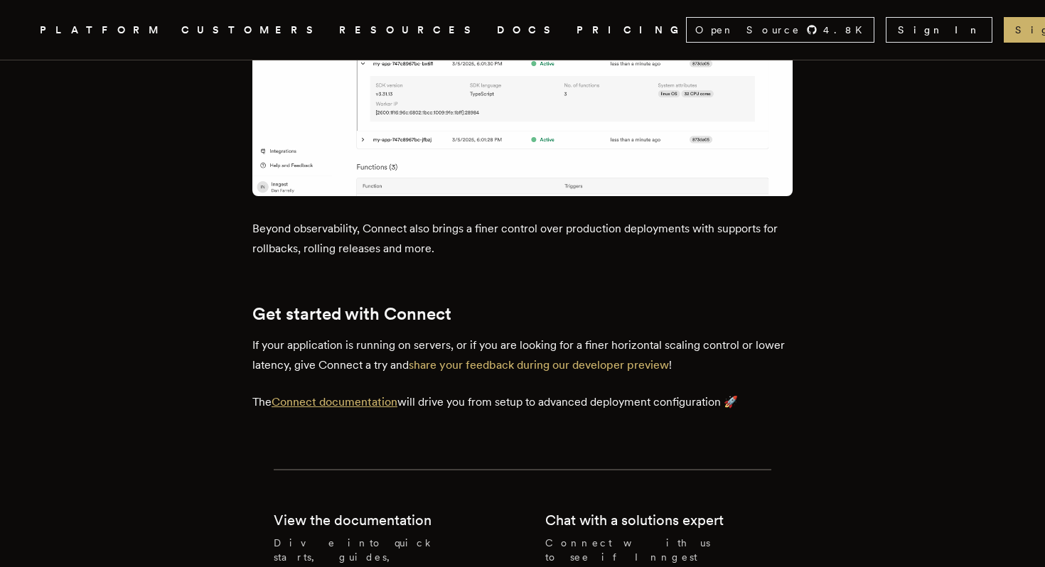
scroll to position [1904, 0]
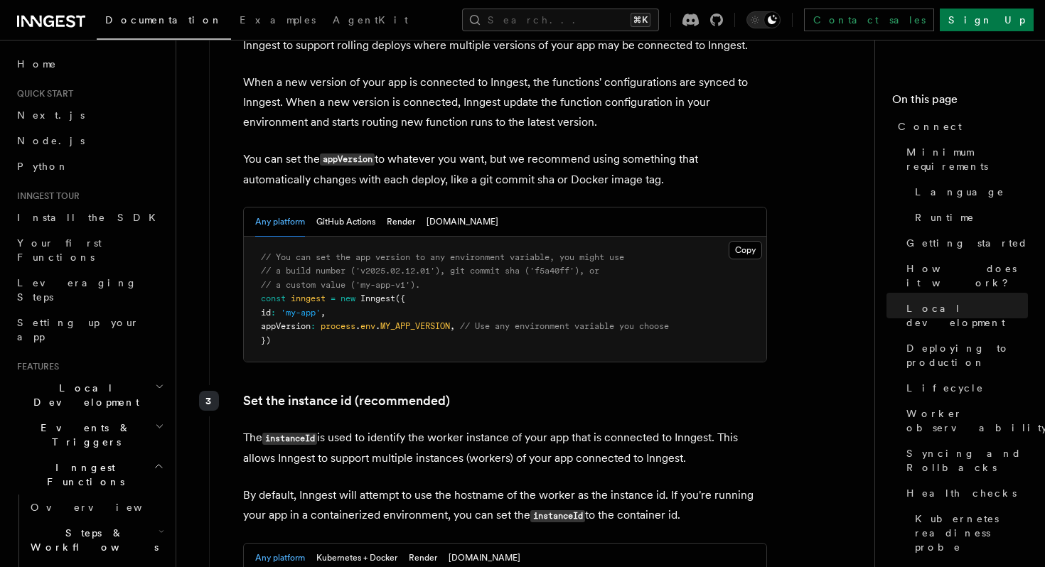
scroll to position [2181, 0]
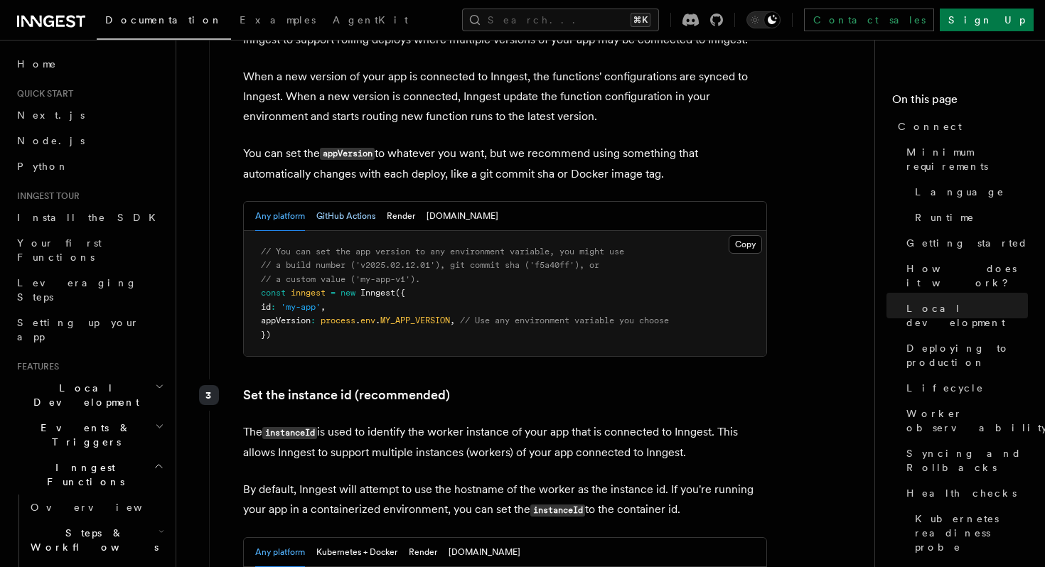
click at [370, 202] on button "GitHub Actions" at bounding box center [345, 216] width 59 height 29
click at [400, 202] on button "Render" at bounding box center [401, 216] width 28 height 29
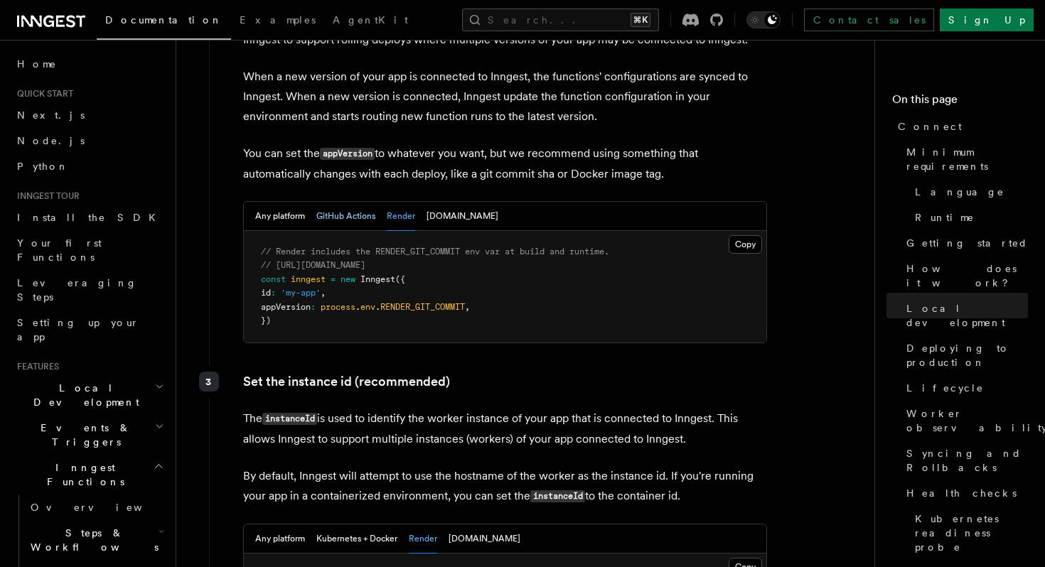
click at [358, 202] on button "GitHub Actions" at bounding box center [345, 216] width 59 height 29
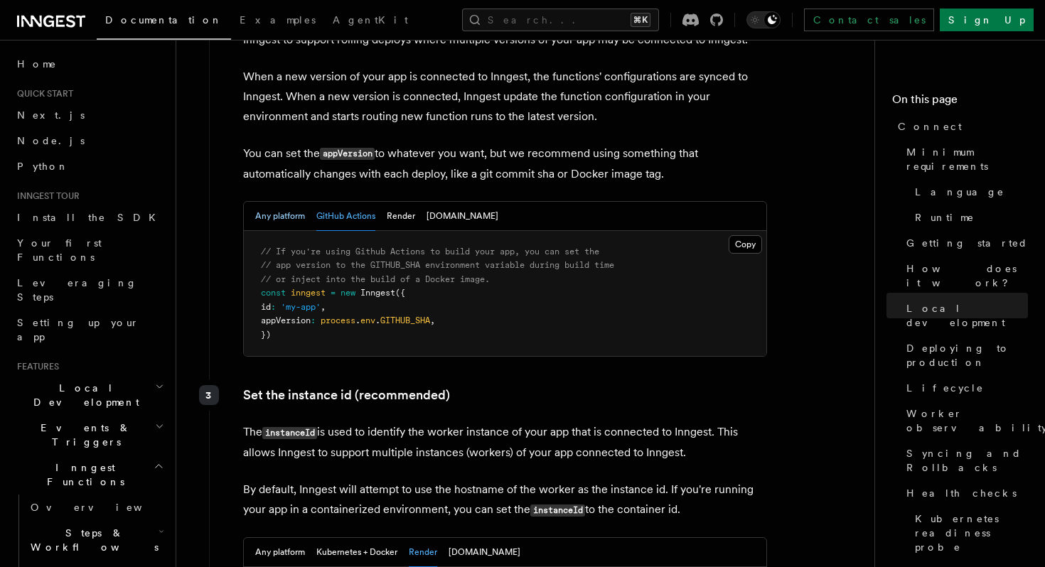
click at [286, 202] on button "Any platform" at bounding box center [280, 216] width 50 height 29
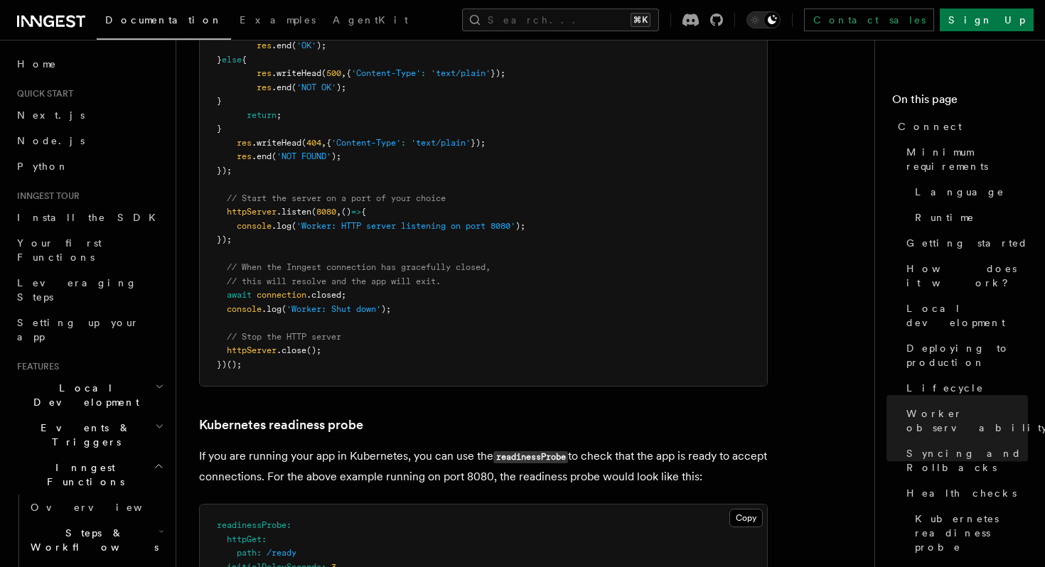
scroll to position [6395, 0]
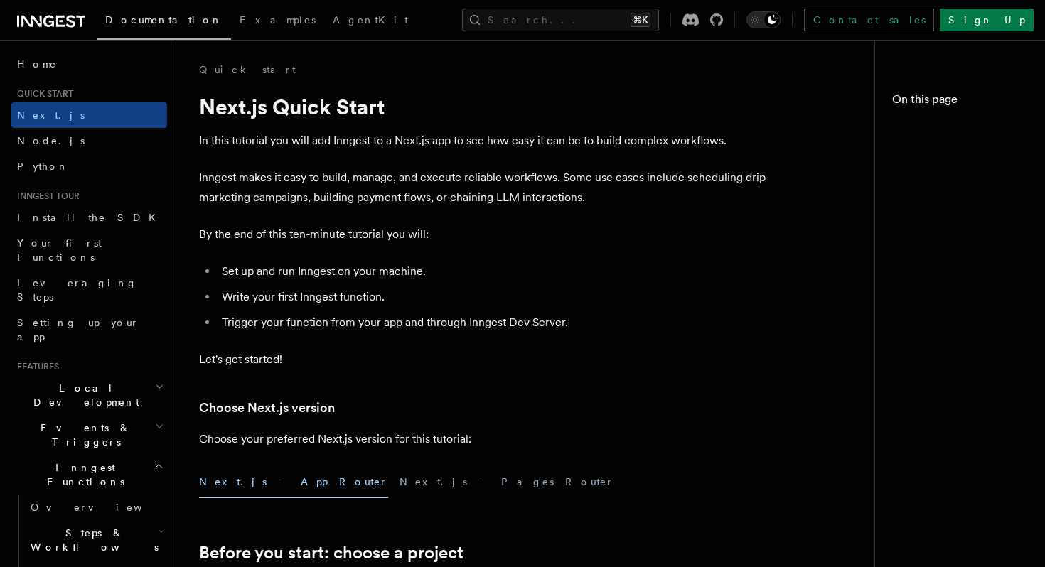
scroll to position [8705, 0]
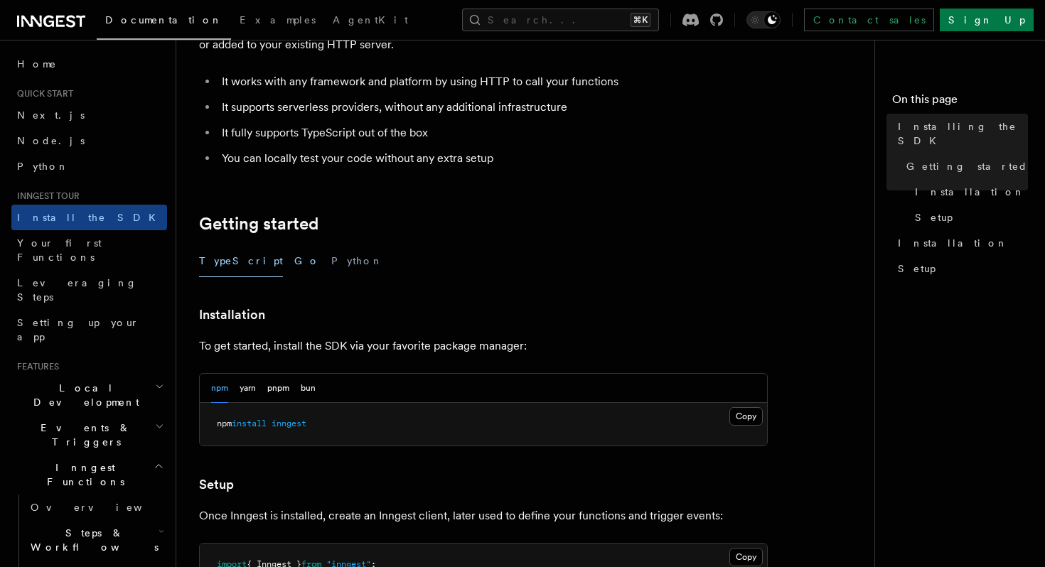
scroll to position [293, 0]
